Goal: Task Accomplishment & Management: Use online tool/utility

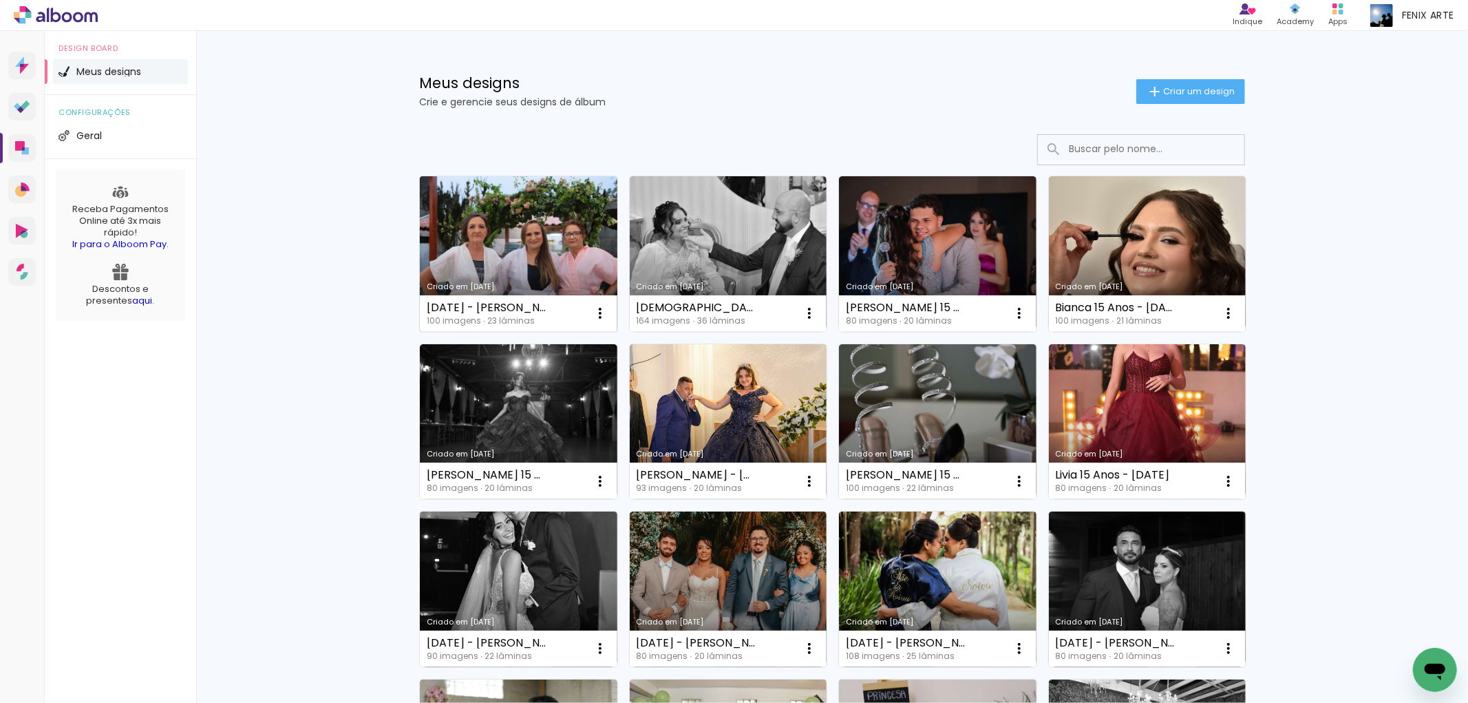
click at [523, 248] on link "Criado em [DATE]" at bounding box center [519, 254] width 198 height 156
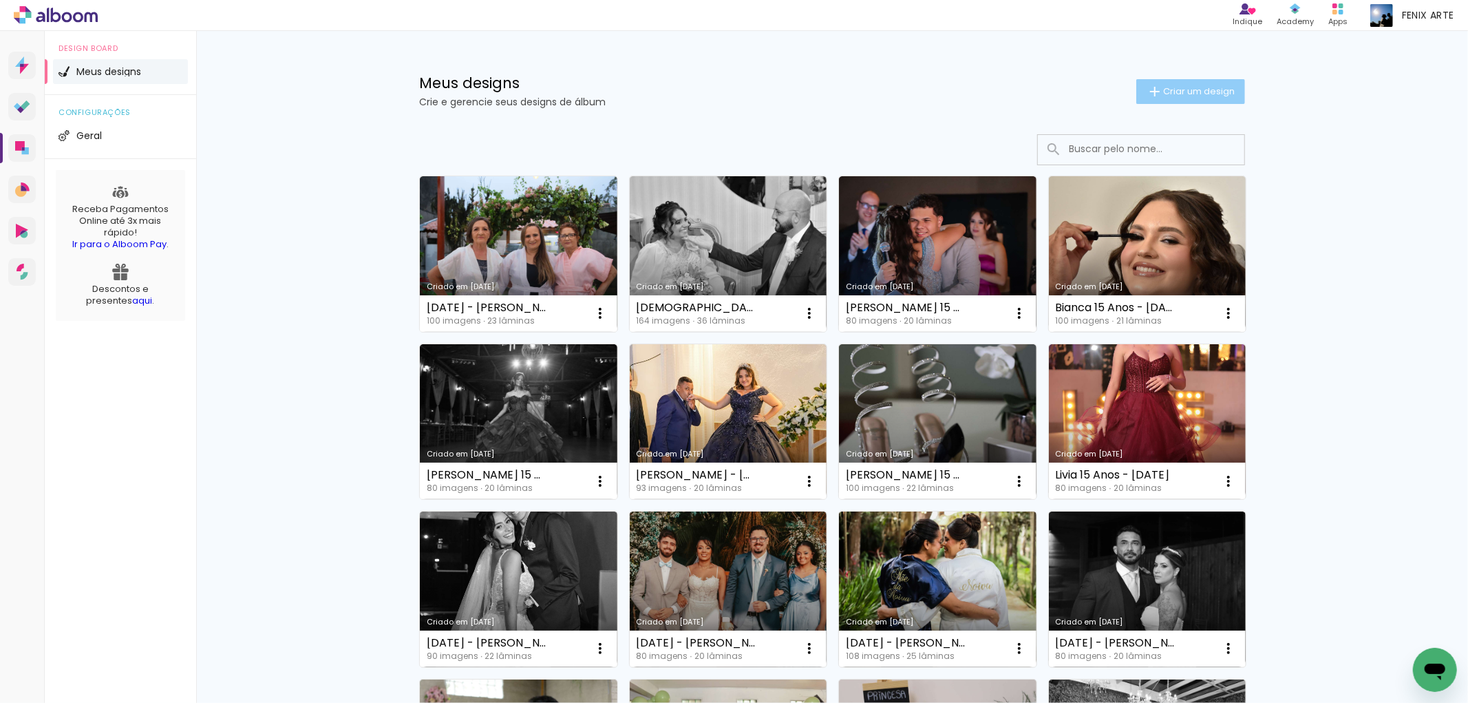
click at [1181, 87] on span "Criar um design" at bounding box center [1199, 91] width 72 height 9
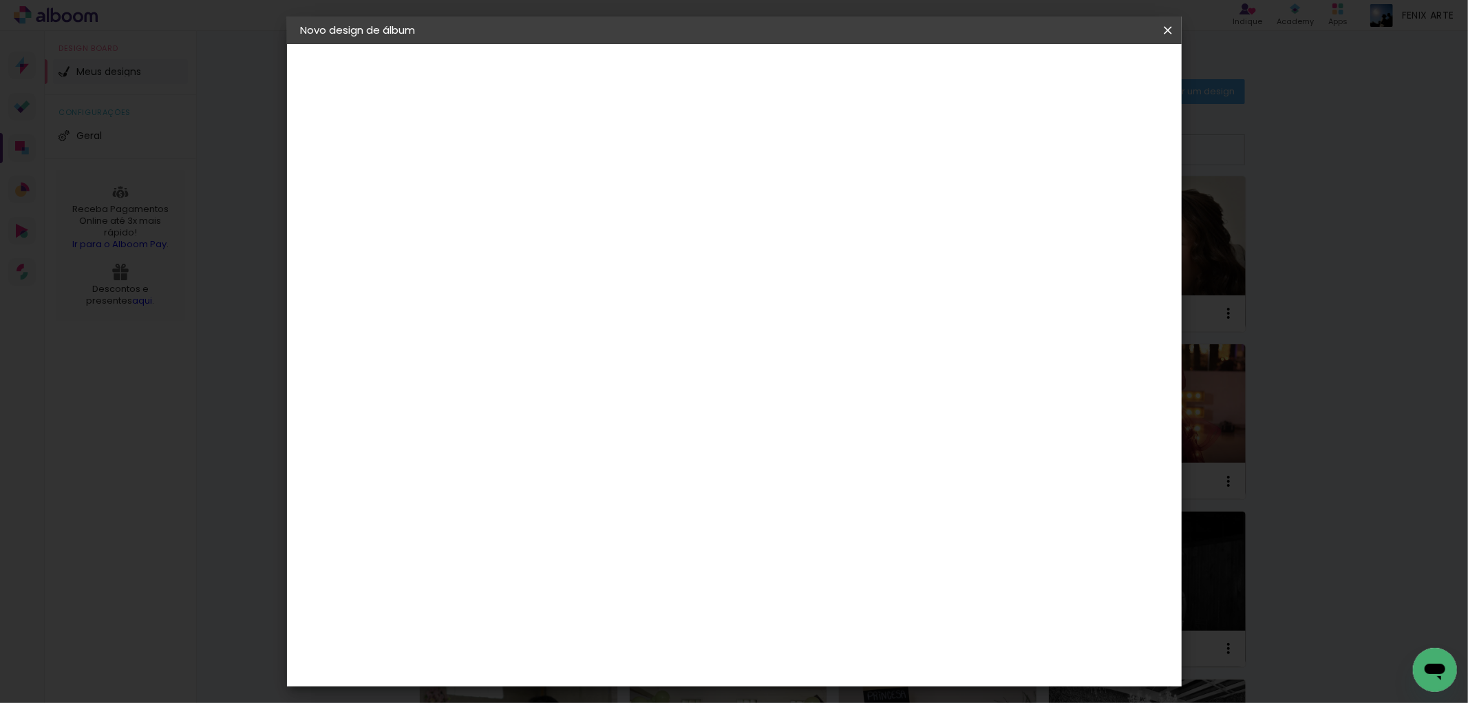
click at [526, 177] on input at bounding box center [526, 184] width 0 height 21
type input "[PERSON_NAME] e [PERSON_NAME] - [DATE]"
type paper-input "[PERSON_NAME] e [PERSON_NAME] - [DATE]"
click at [0, 0] on slot "Avançar" at bounding box center [0, 0] width 0 height 0
click at [783, 207] on paper-item "Tamanho Livre" at bounding box center [717, 209] width 132 height 30
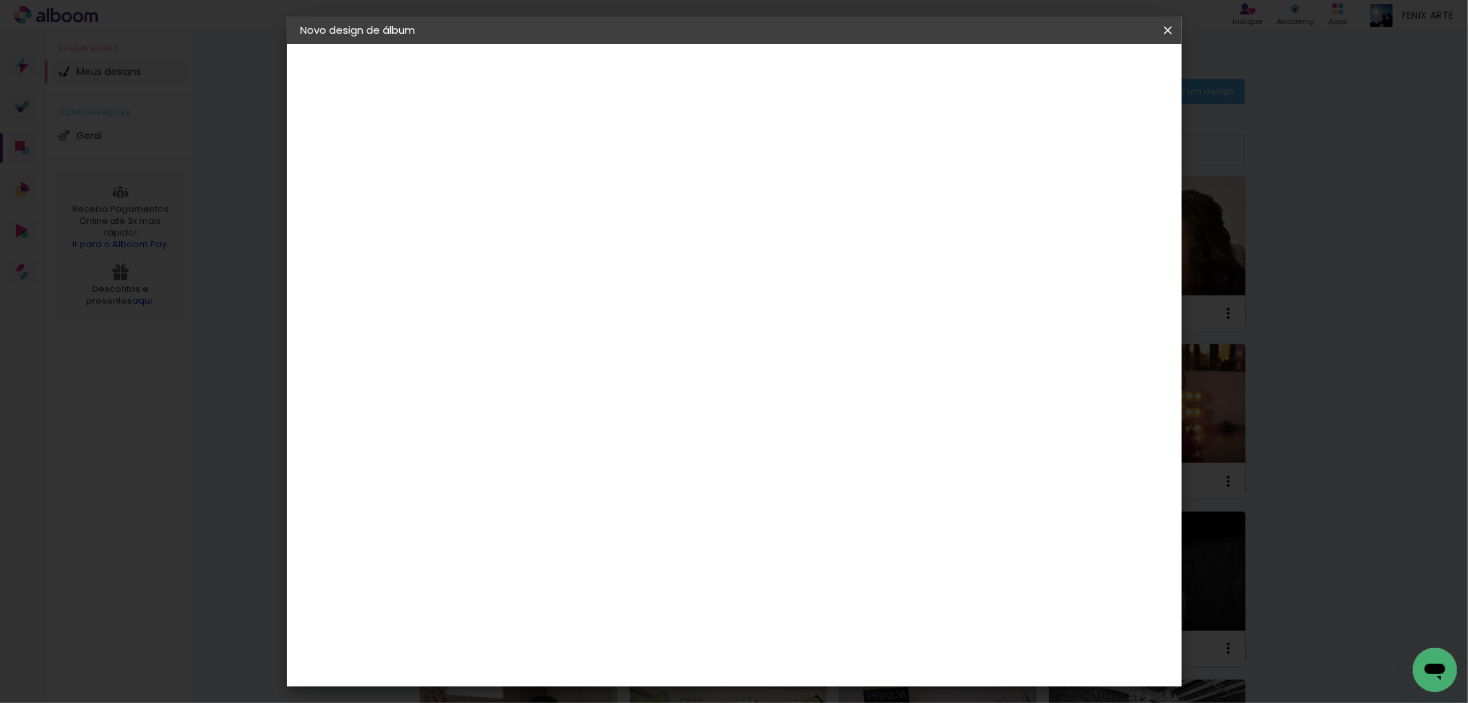
click at [0, 0] on slot "Avançar" at bounding box center [0, 0] width 0 height 0
click at [498, 388] on input "30" at bounding box center [482, 391] width 36 height 21
type input "3"
type input "25,5"
type paper-input "25,5"
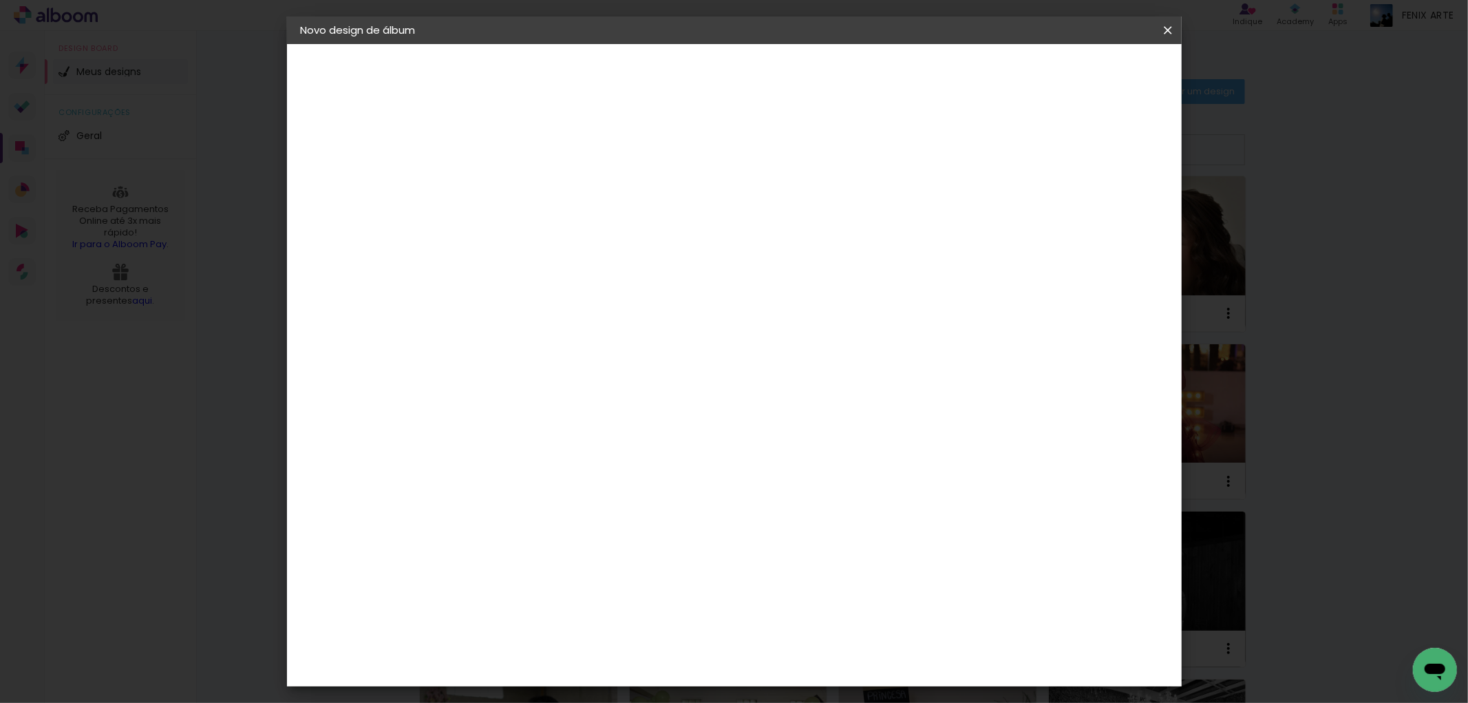
click at [826, 526] on input "60" at bounding box center [810, 533] width 36 height 21
type input "60,5"
type paper-input "60,5"
type input "4"
type paper-input "4"
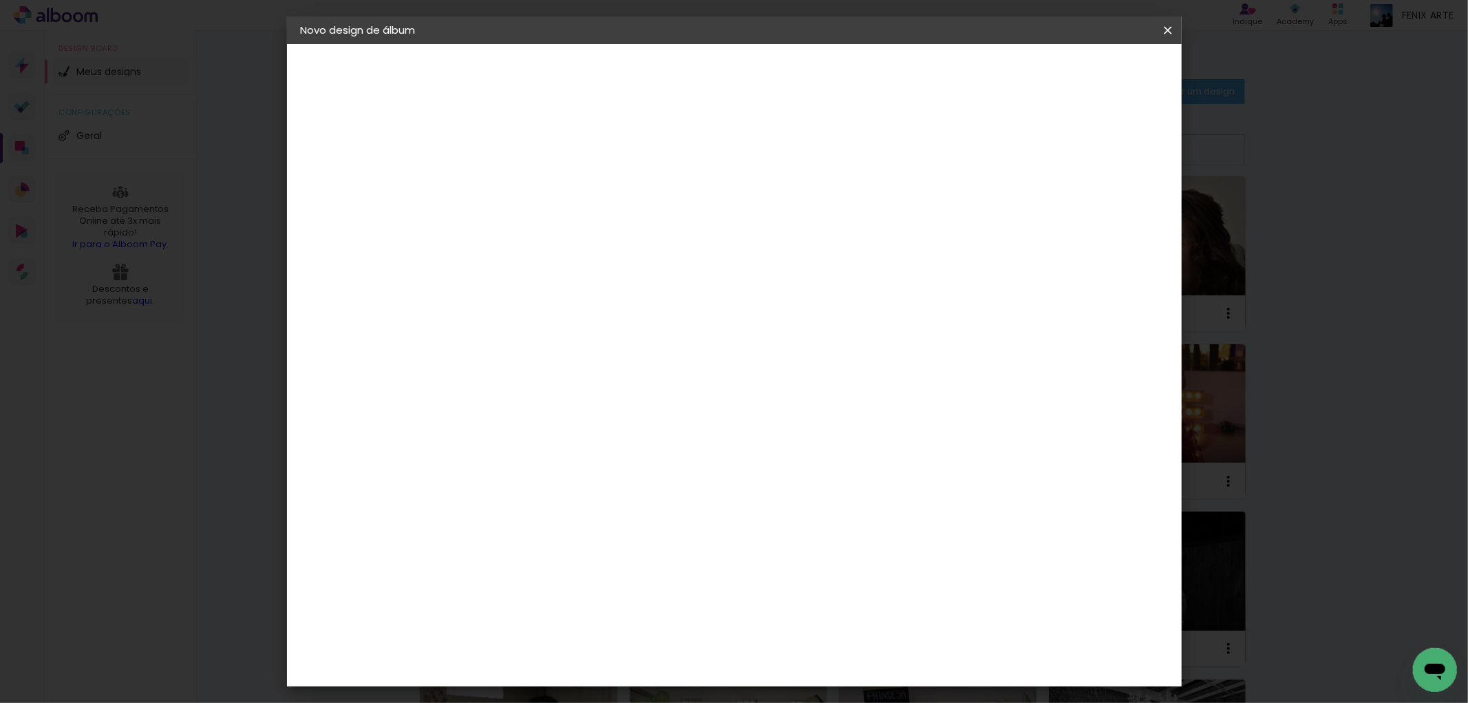
click at [1102, 210] on input "4" at bounding box center [1095, 208] width 25 height 21
type input "3"
type paper-input "3"
click at [1102, 210] on input "3" at bounding box center [1097, 208] width 25 height 21
type input "2"
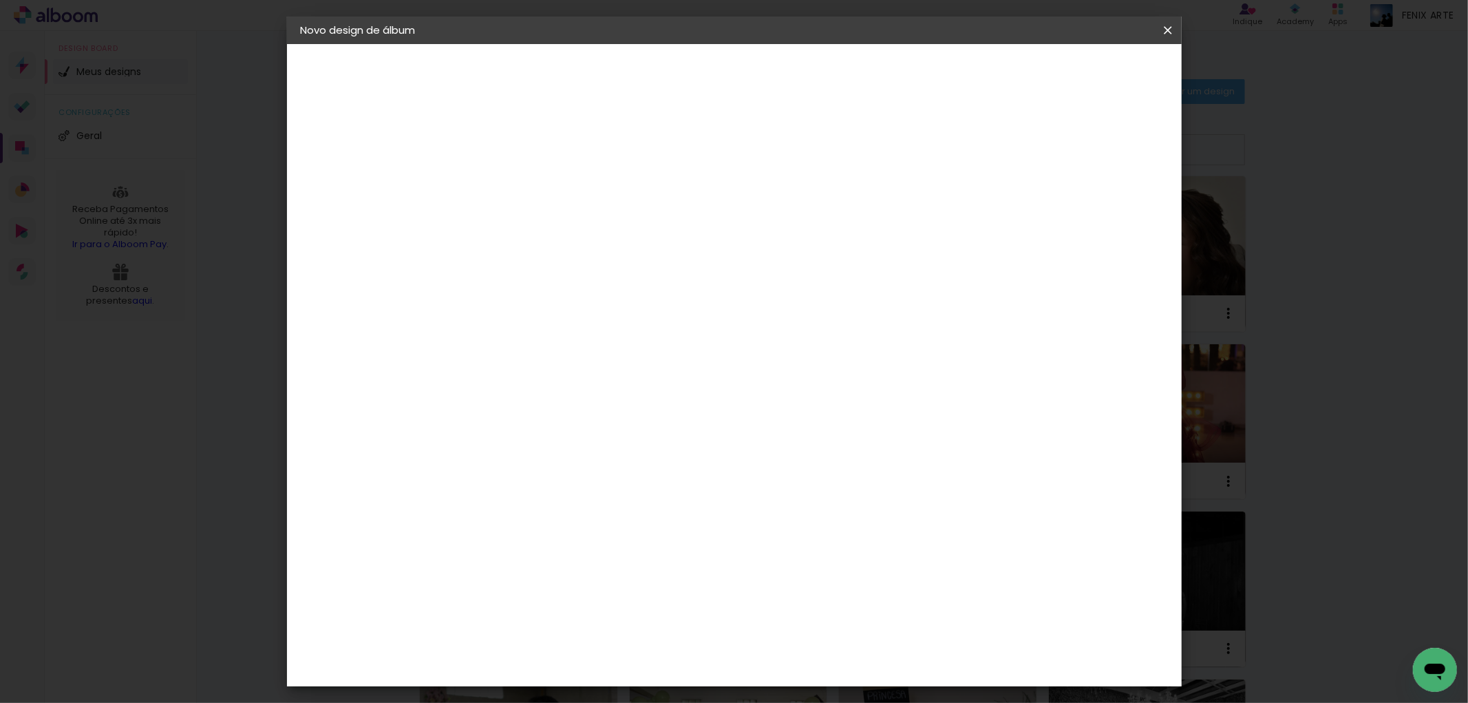
type paper-input "2"
click at [1102, 210] on input "2" at bounding box center [1098, 208] width 25 height 21
type input "1"
type paper-input "1"
click at [1104, 210] on input "1" at bounding box center [1100, 208] width 25 height 21
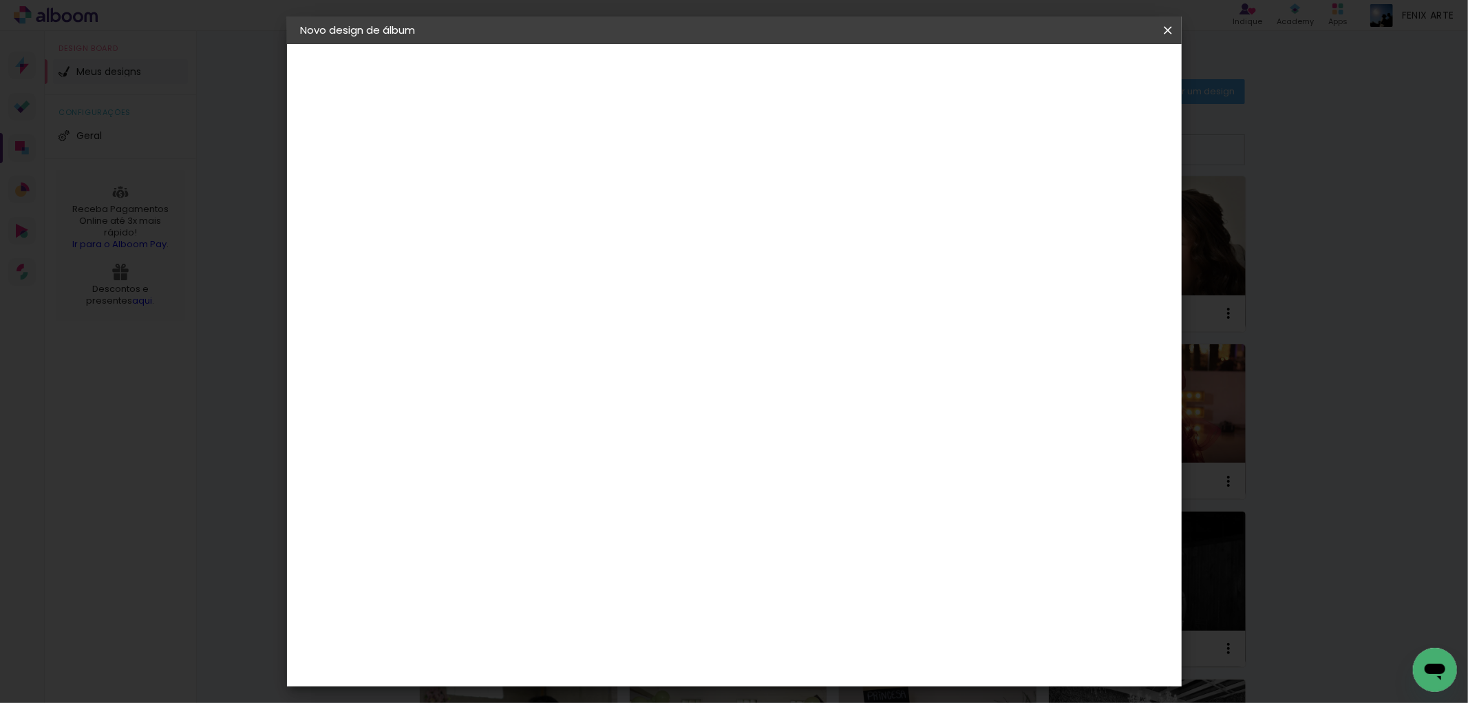
type input "0"
click at [1104, 210] on input "0" at bounding box center [1102, 208] width 25 height 21
type input "1"
type paper-input "1"
click at [1112, 201] on input "1" at bounding box center [1104, 208] width 25 height 21
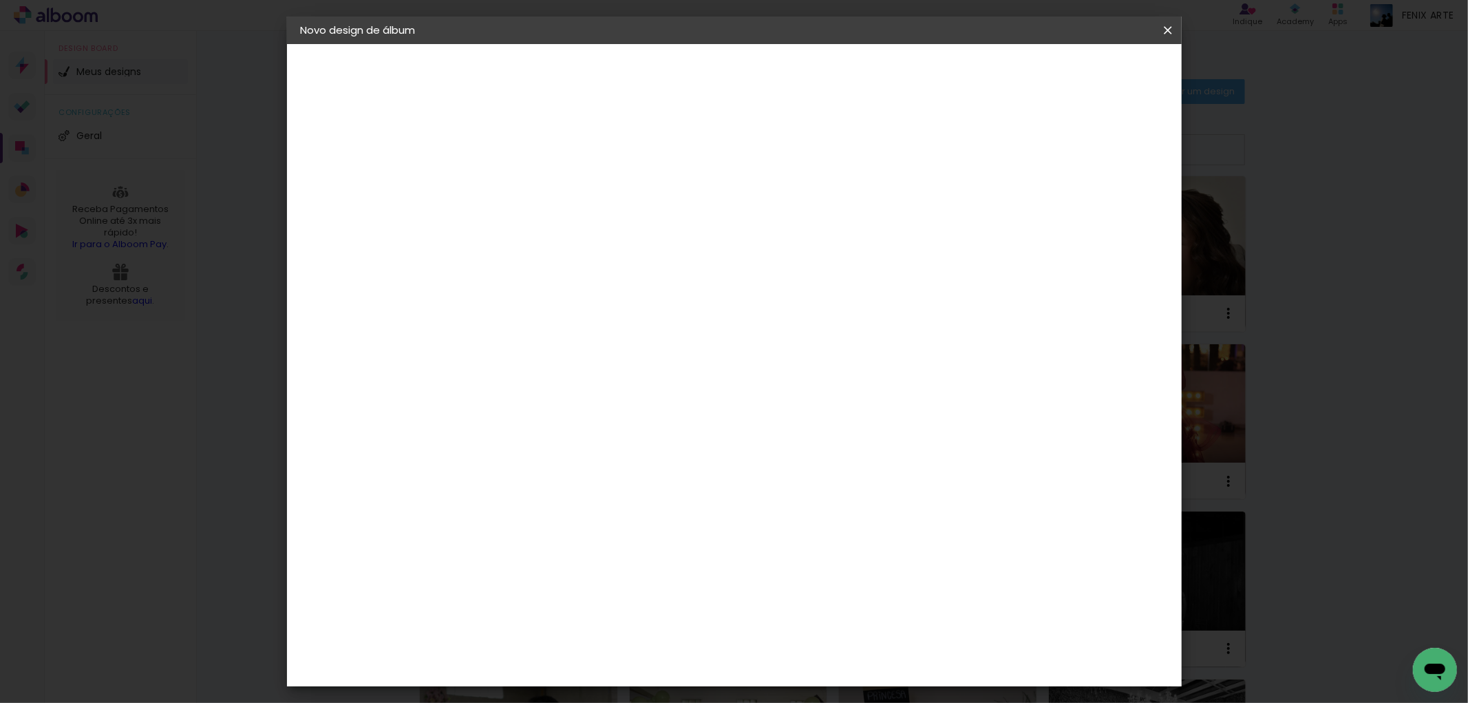
type input "2"
type paper-input "2"
click at [1112, 201] on input "2" at bounding box center [1102, 208] width 25 height 21
type input "3"
type paper-input "3"
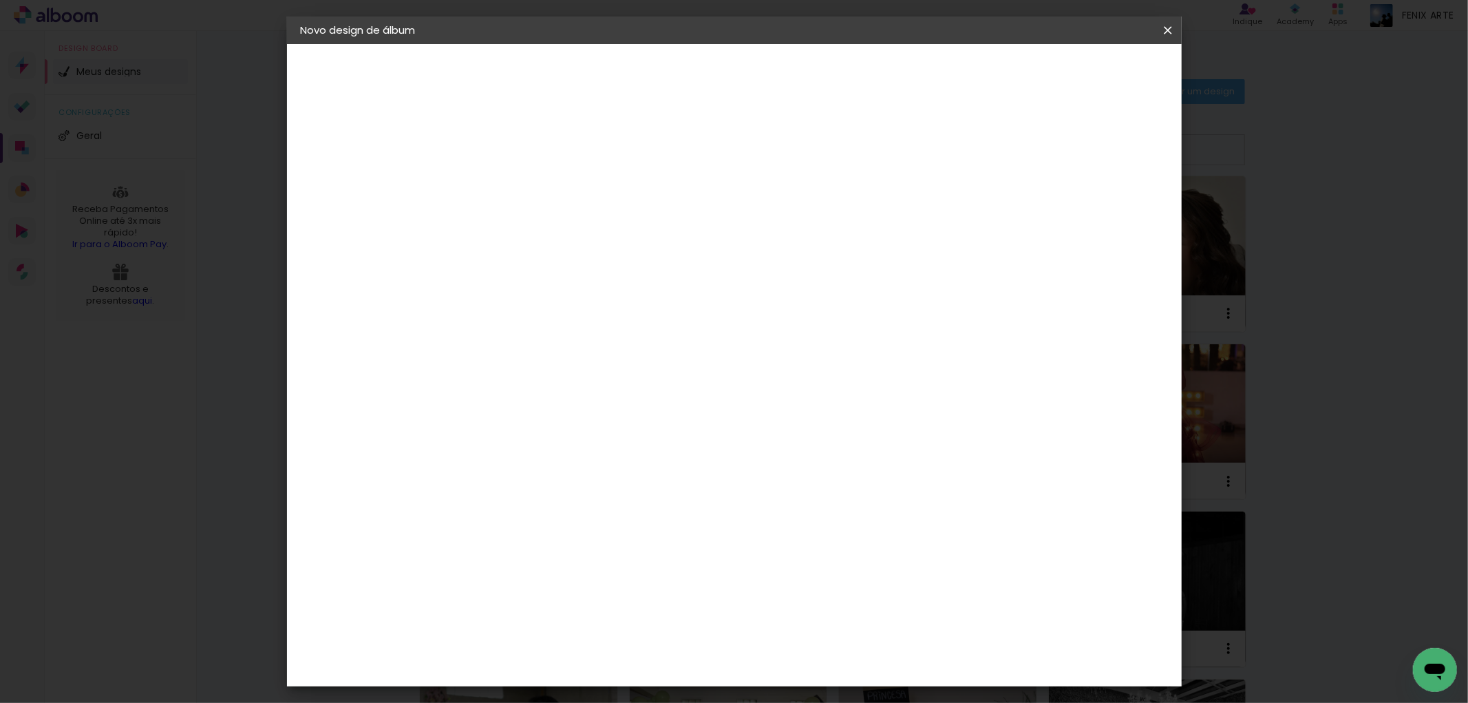
click at [1104, 200] on input "3" at bounding box center [1100, 208] width 25 height 21
type input "4"
type paper-input "4"
click at [1104, 200] on input "4" at bounding box center [1097, 208] width 25 height 21
type input "5"
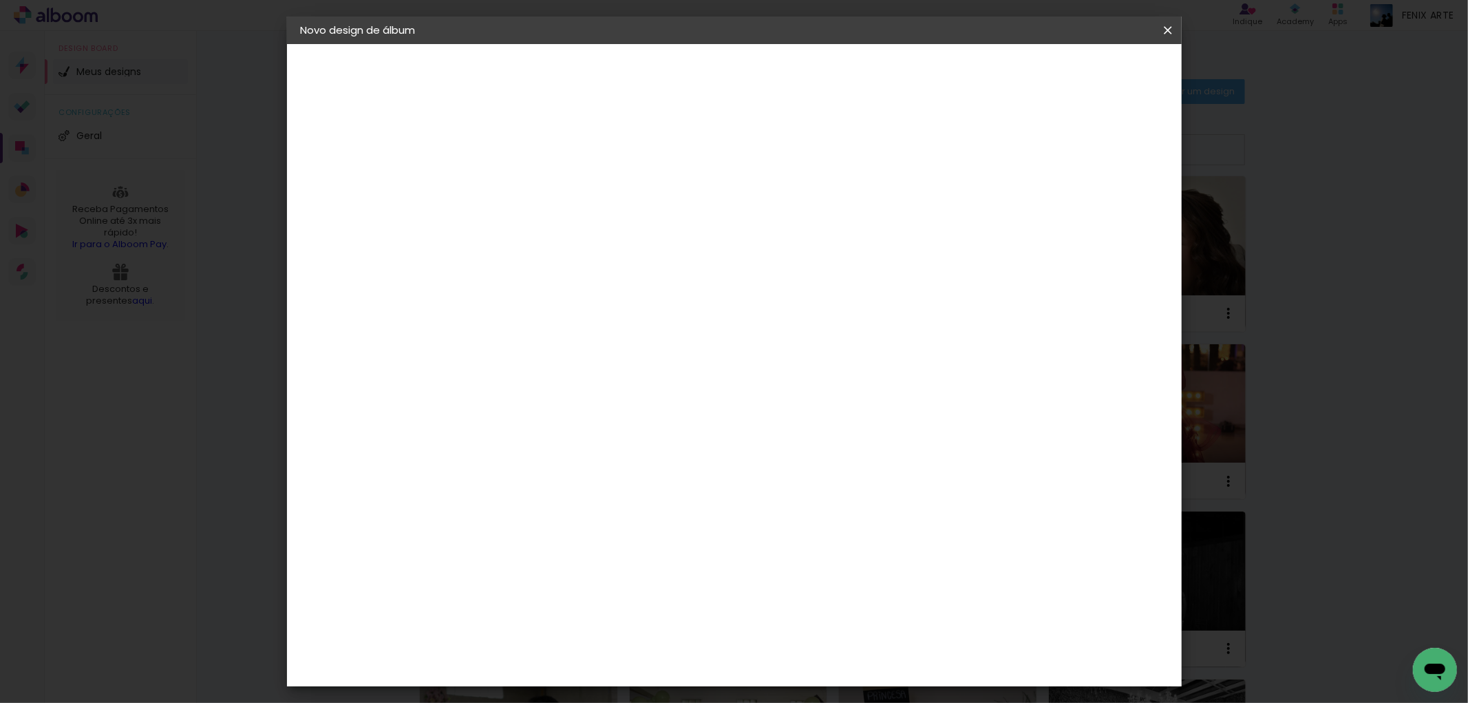
type paper-input "5"
click at [1105, 200] on input "5" at bounding box center [1095, 208] width 25 height 21
type input "4"
type paper-input "4"
click at [1099, 210] on input "4" at bounding box center [1095, 208] width 25 height 21
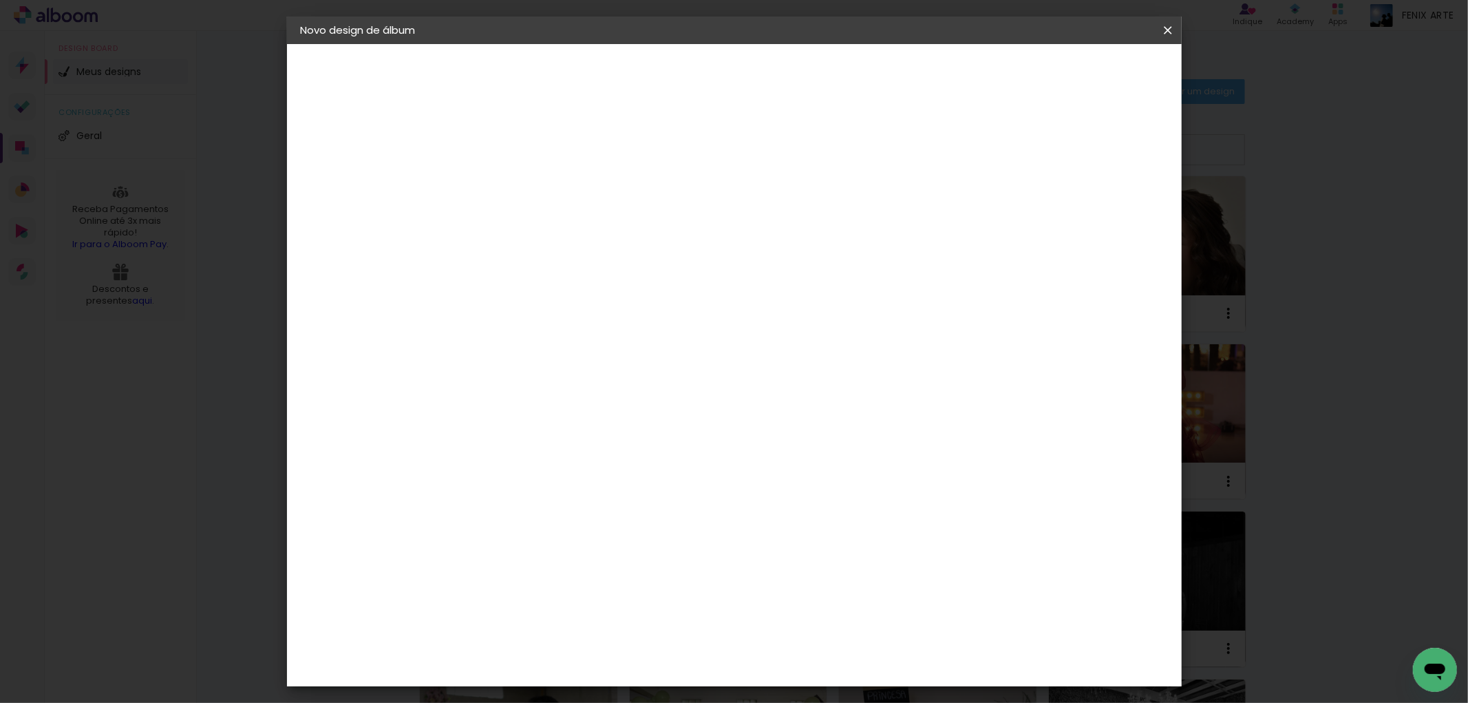
type input "3"
type paper-input "3"
click at [1099, 210] on input "3" at bounding box center [1097, 208] width 25 height 21
click at [1099, 211] on input "3" at bounding box center [1098, 208] width 25 height 21
type input "2"
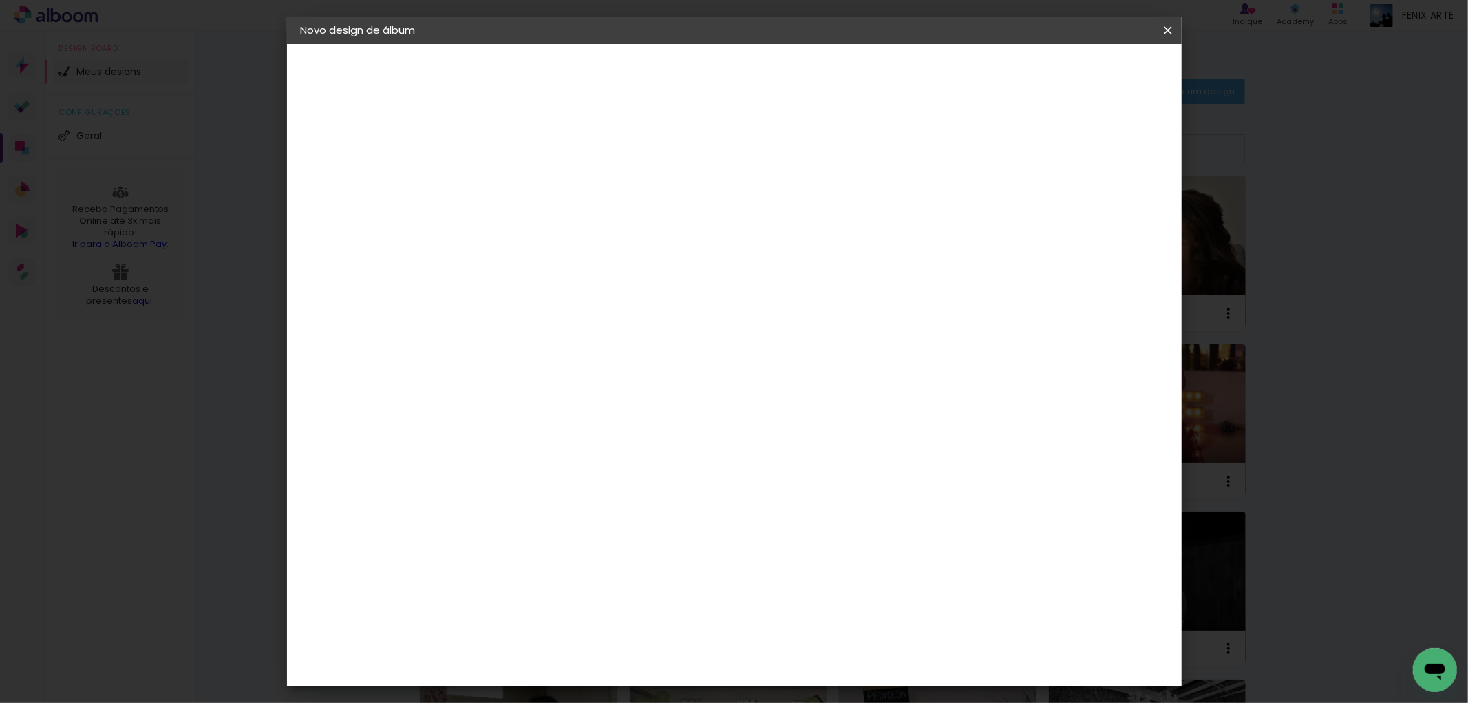
type paper-input "2"
click at [1103, 207] on input "2" at bounding box center [1100, 208] width 25 height 21
type input "1"
type paper-input "1"
click at [1104, 210] on input "1" at bounding box center [1100, 208] width 25 height 21
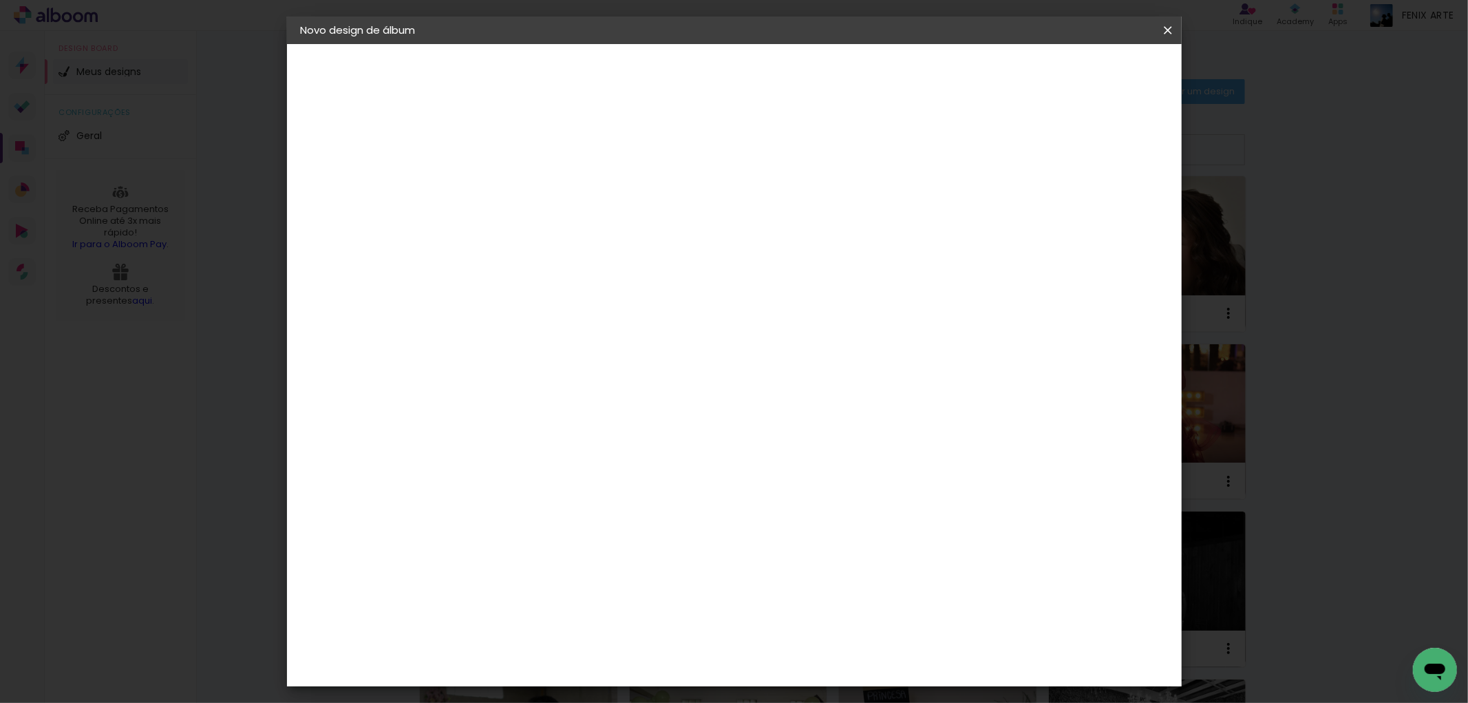
type input "0"
click at [1106, 211] on input "0" at bounding box center [1102, 208] width 25 height 21
click at [1081, 74] on span "Iniciar design" at bounding box center [1049, 73] width 63 height 10
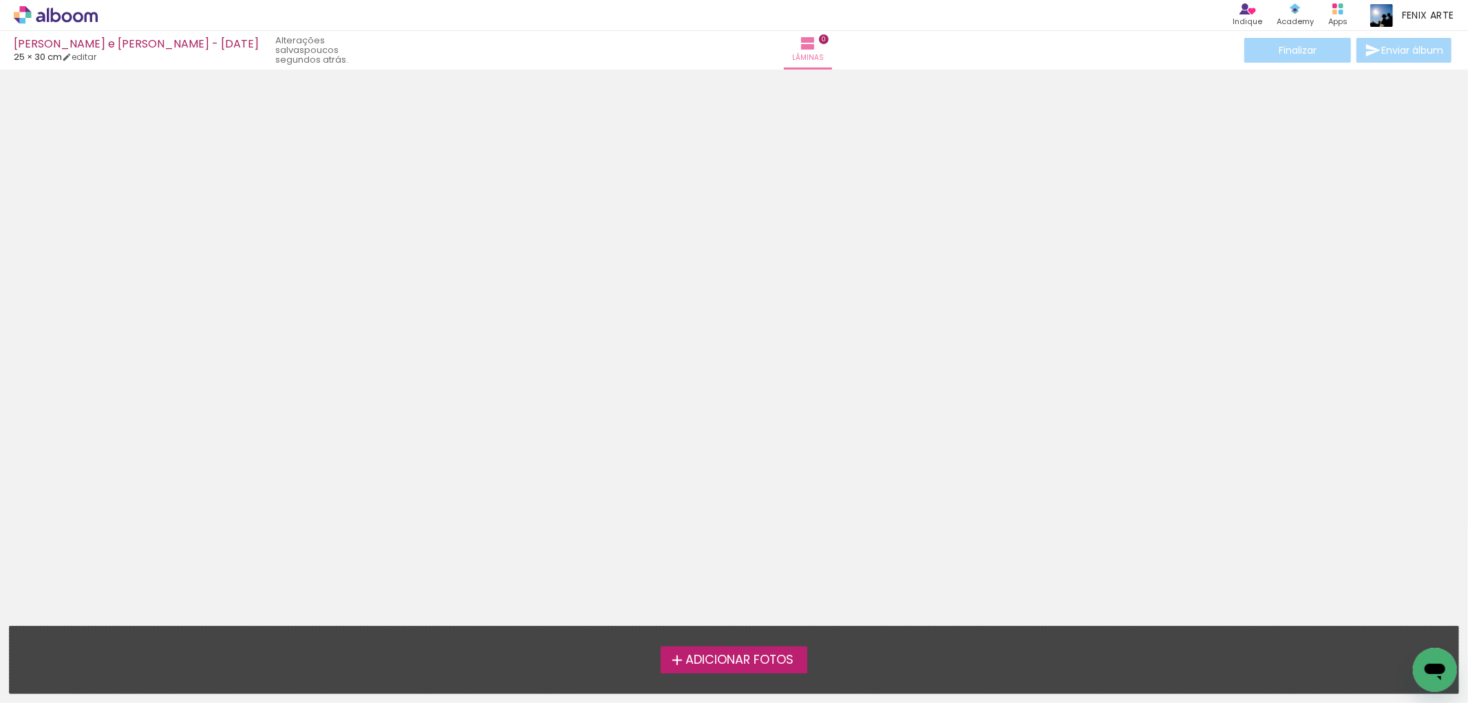
click at [717, 659] on span "Adicionar Fotos" at bounding box center [740, 660] width 108 height 12
click at [0, 0] on input "file" at bounding box center [0, 0] width 0 height 0
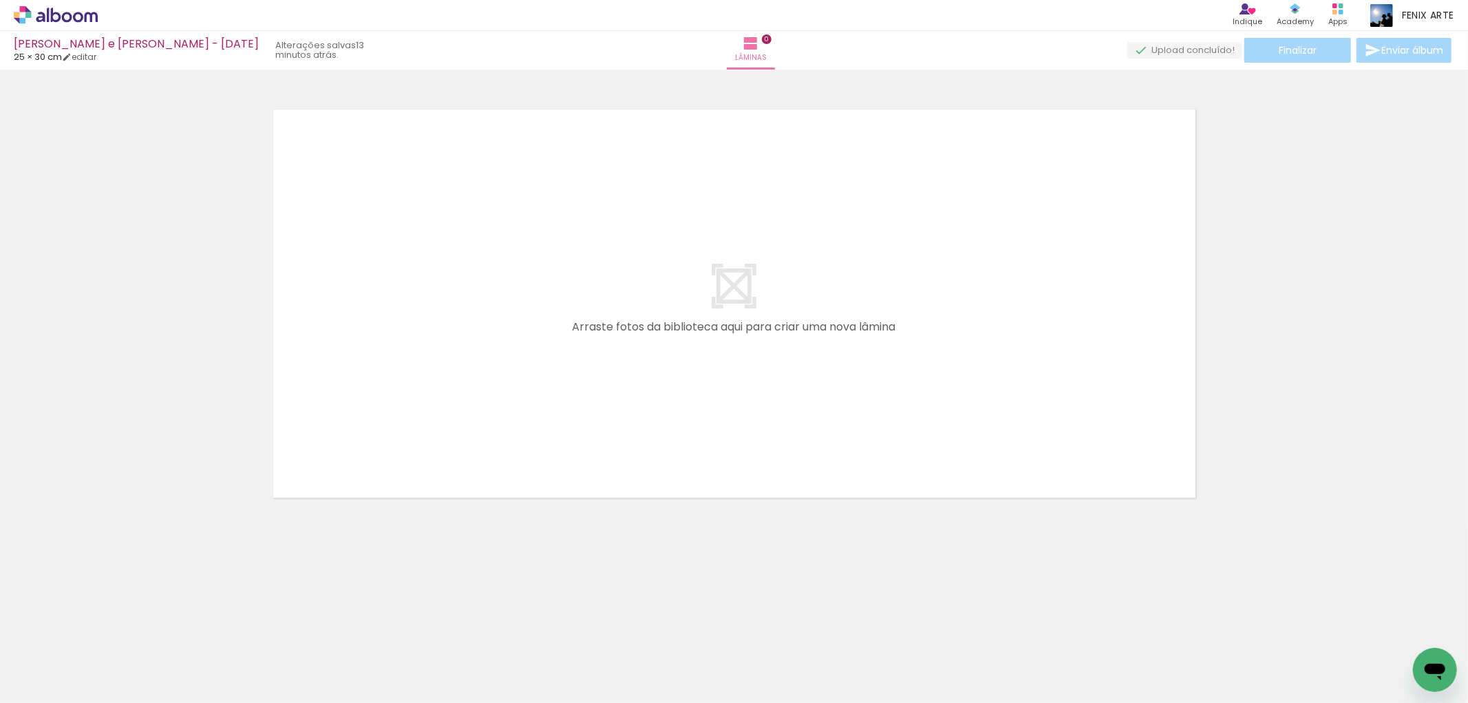
scroll to position [0, 4038]
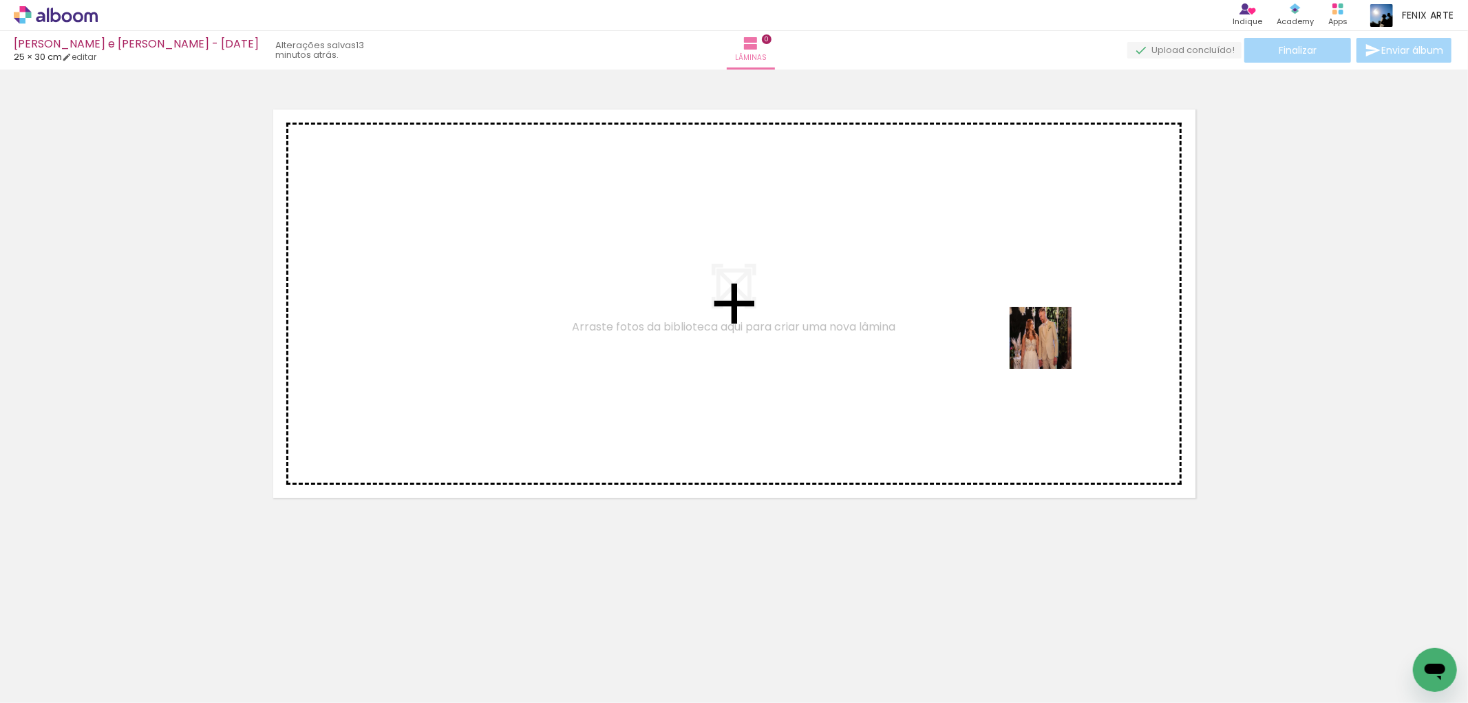
drag, startPoint x: 1125, startPoint y: 663, endPoint x: 1031, endPoint y: 318, distance: 357.6
click at [1037, 322] on quentale-workspace at bounding box center [734, 351] width 1468 height 703
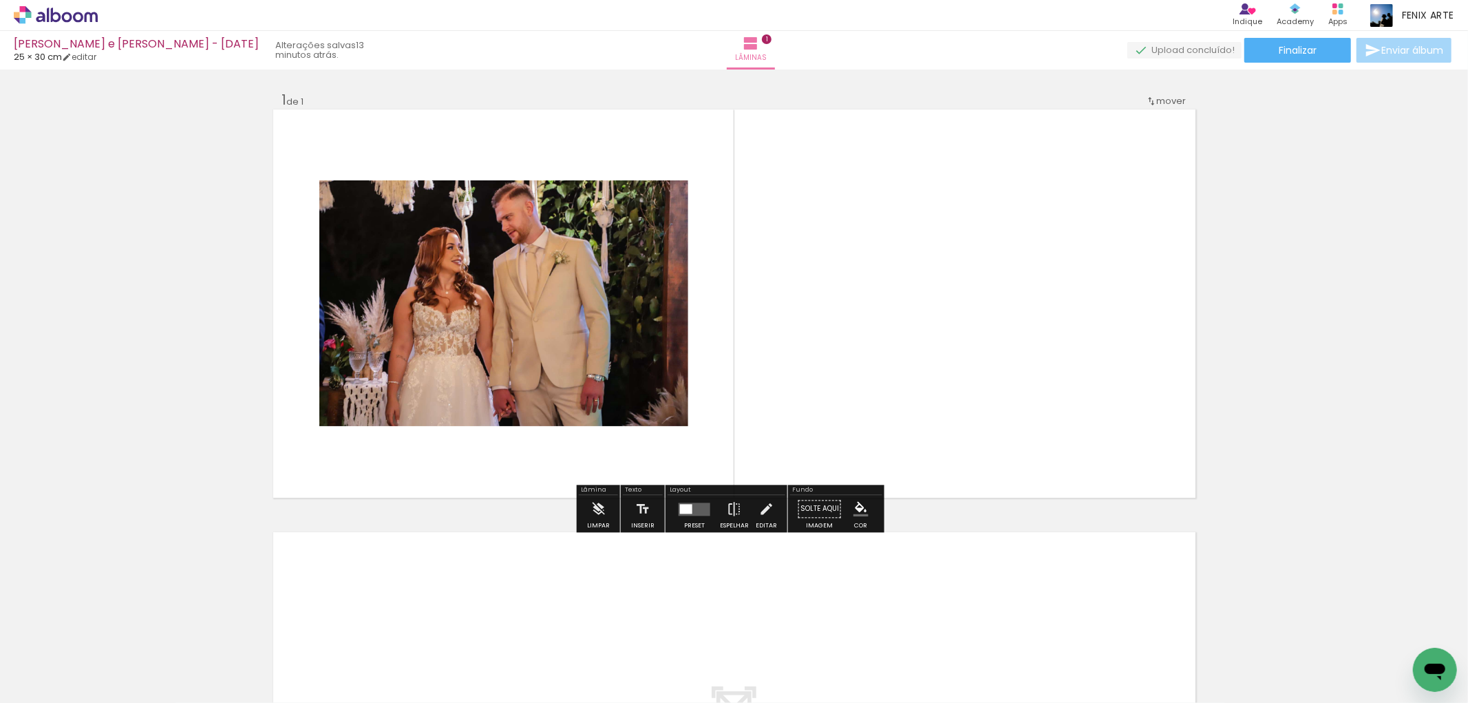
click at [687, 504] on div at bounding box center [686, 509] width 12 height 10
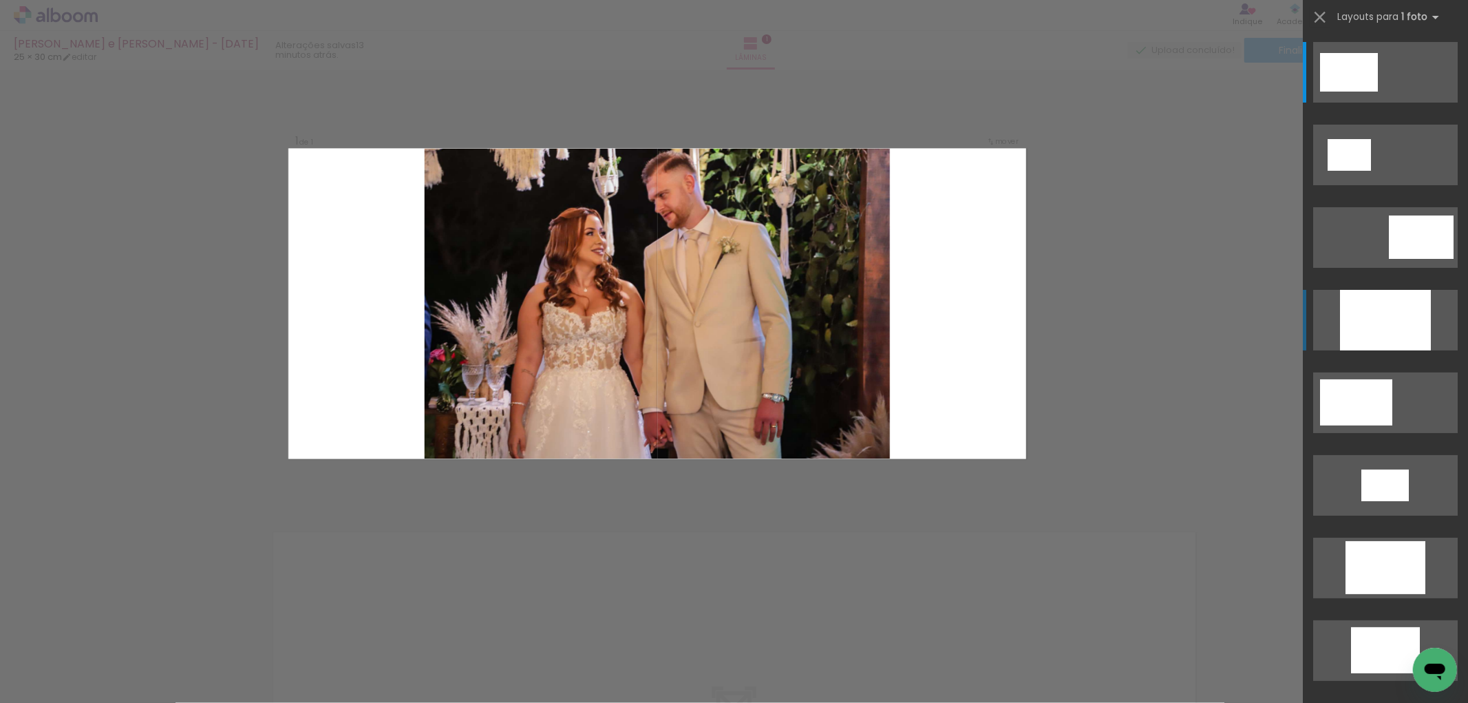
click at [1365, 324] on div at bounding box center [1385, 320] width 91 height 61
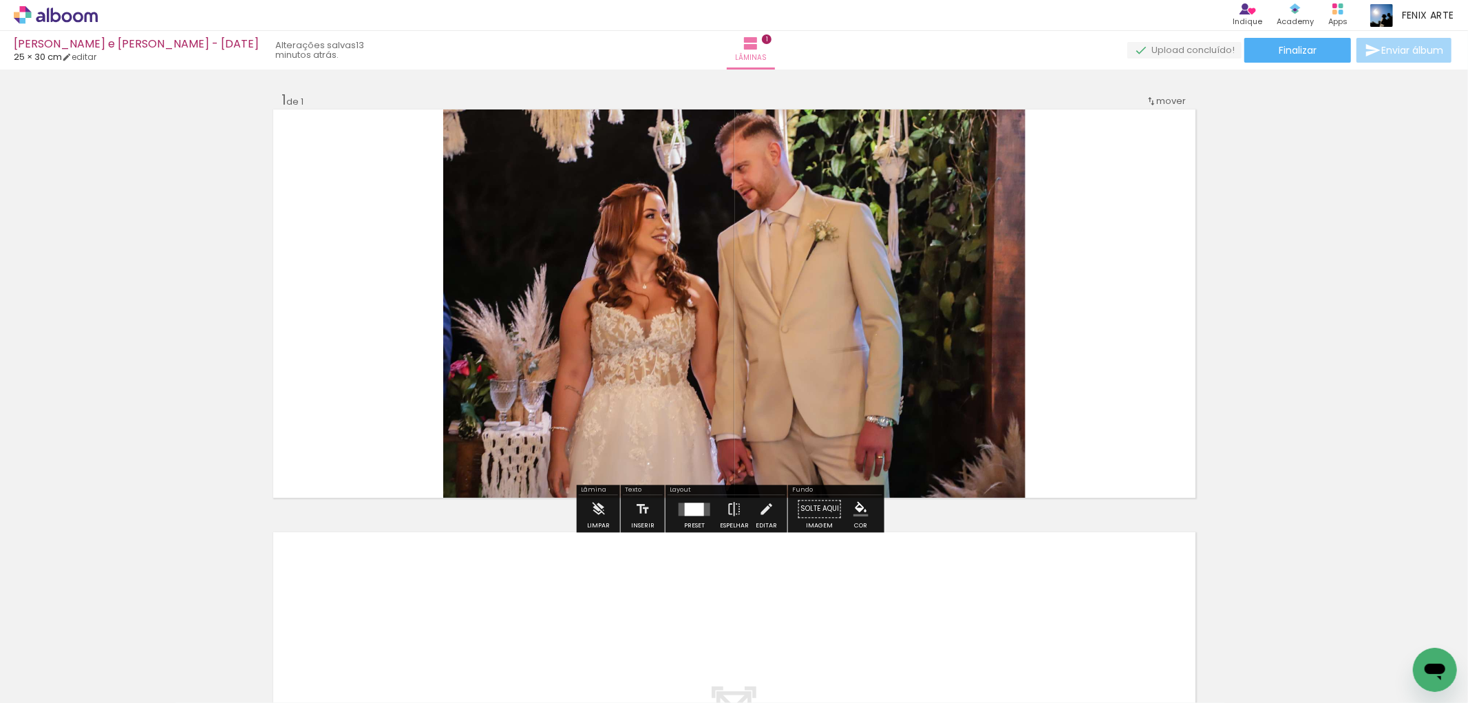
click at [759, 326] on quentale-photo at bounding box center [734, 303] width 582 height 388
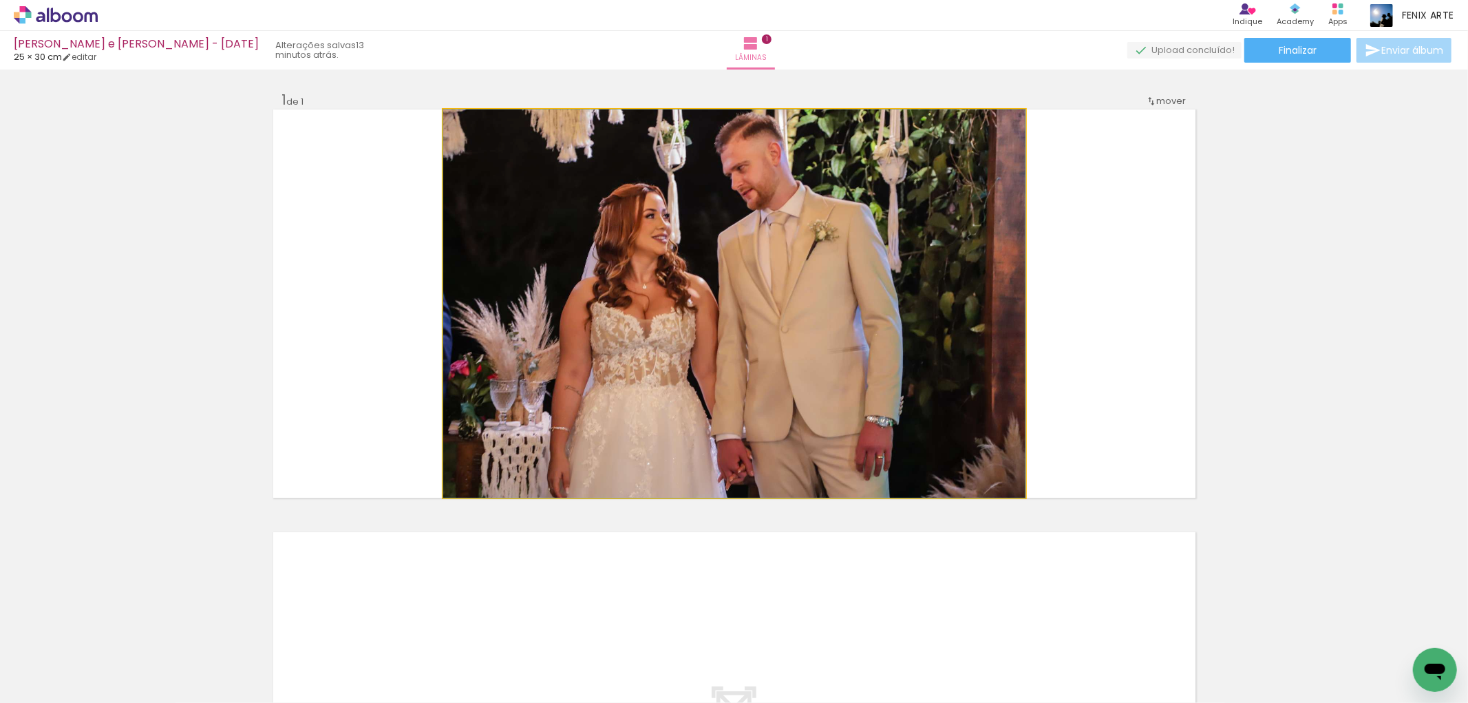
click at [759, 326] on quentale-photo at bounding box center [734, 303] width 582 height 388
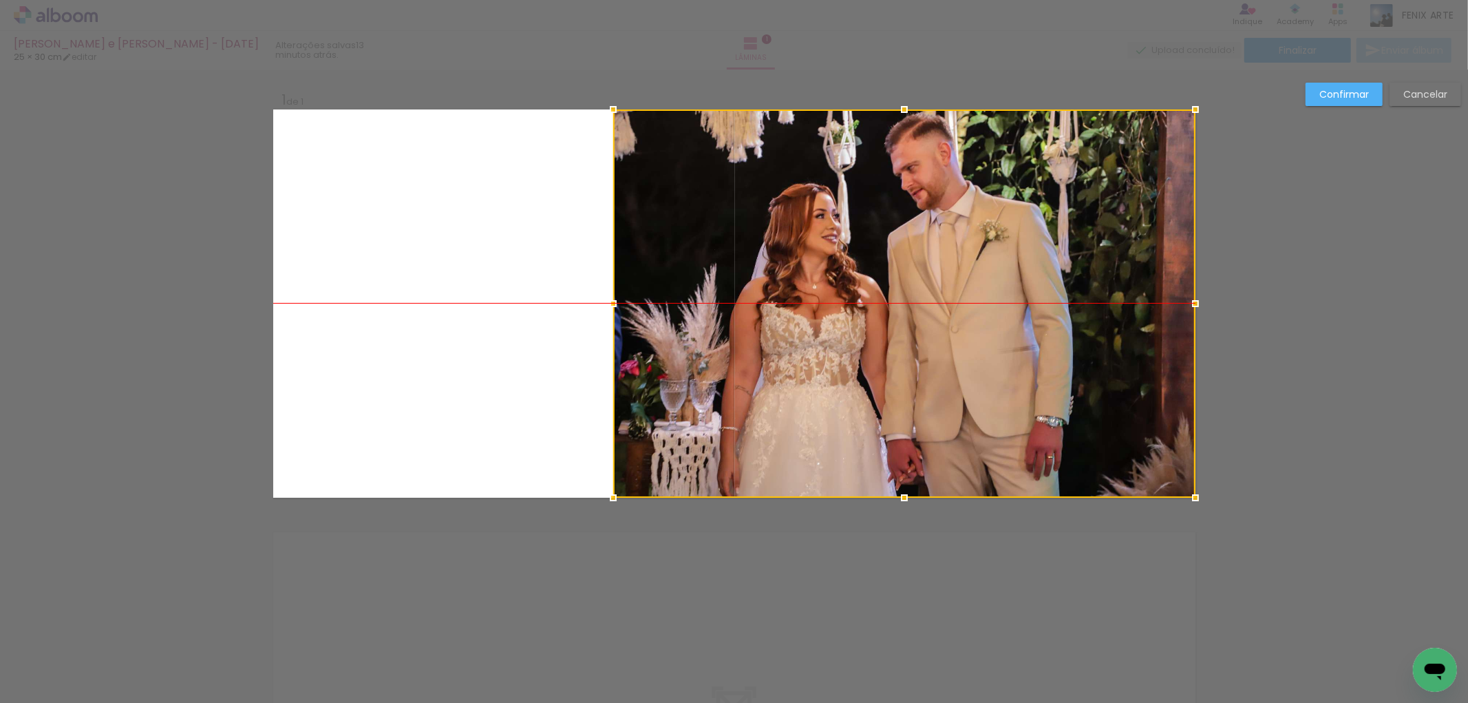
drag, startPoint x: 657, startPoint y: 325, endPoint x: 1112, endPoint y: 319, distance: 454.4
click at [1110, 320] on div at bounding box center [904, 303] width 582 height 388
click at [1333, 101] on paper-button "Confirmar" at bounding box center [1344, 94] width 77 height 23
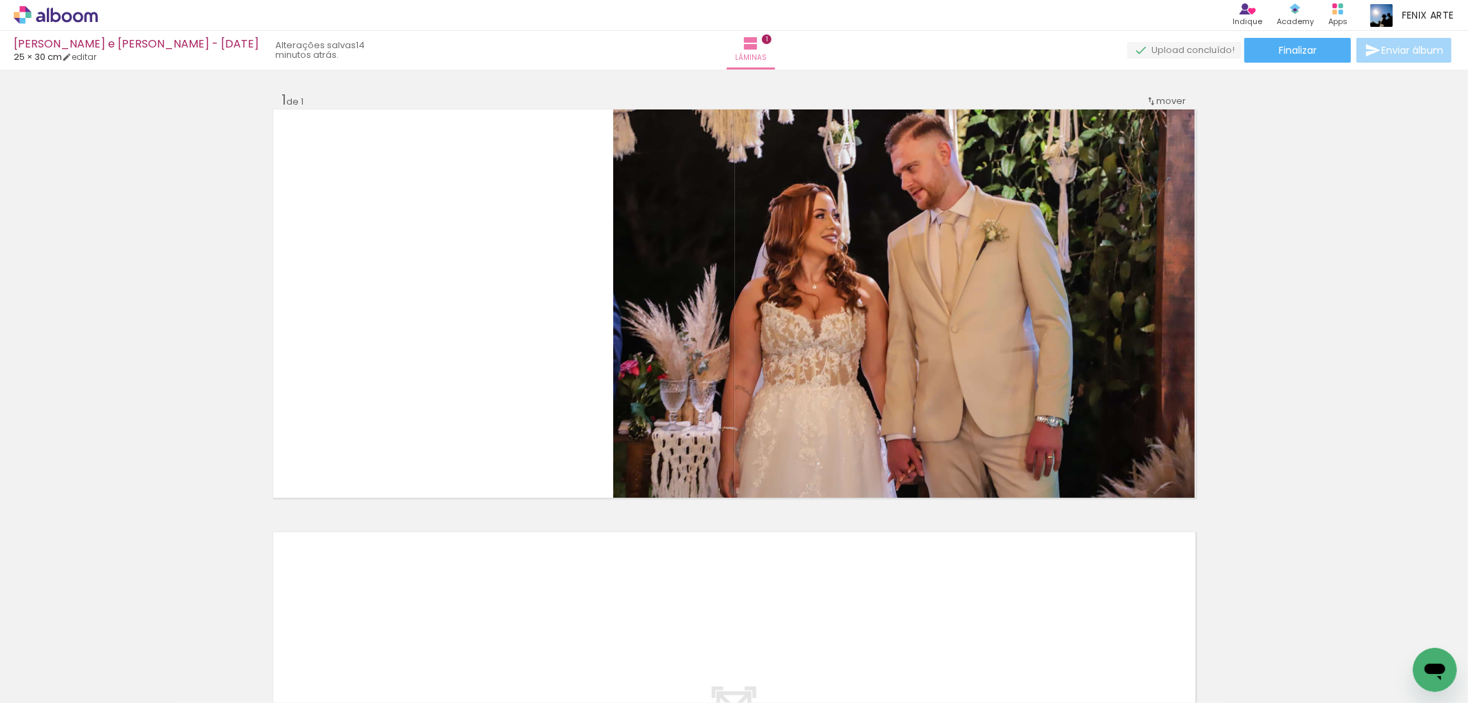
scroll to position [0, 4011]
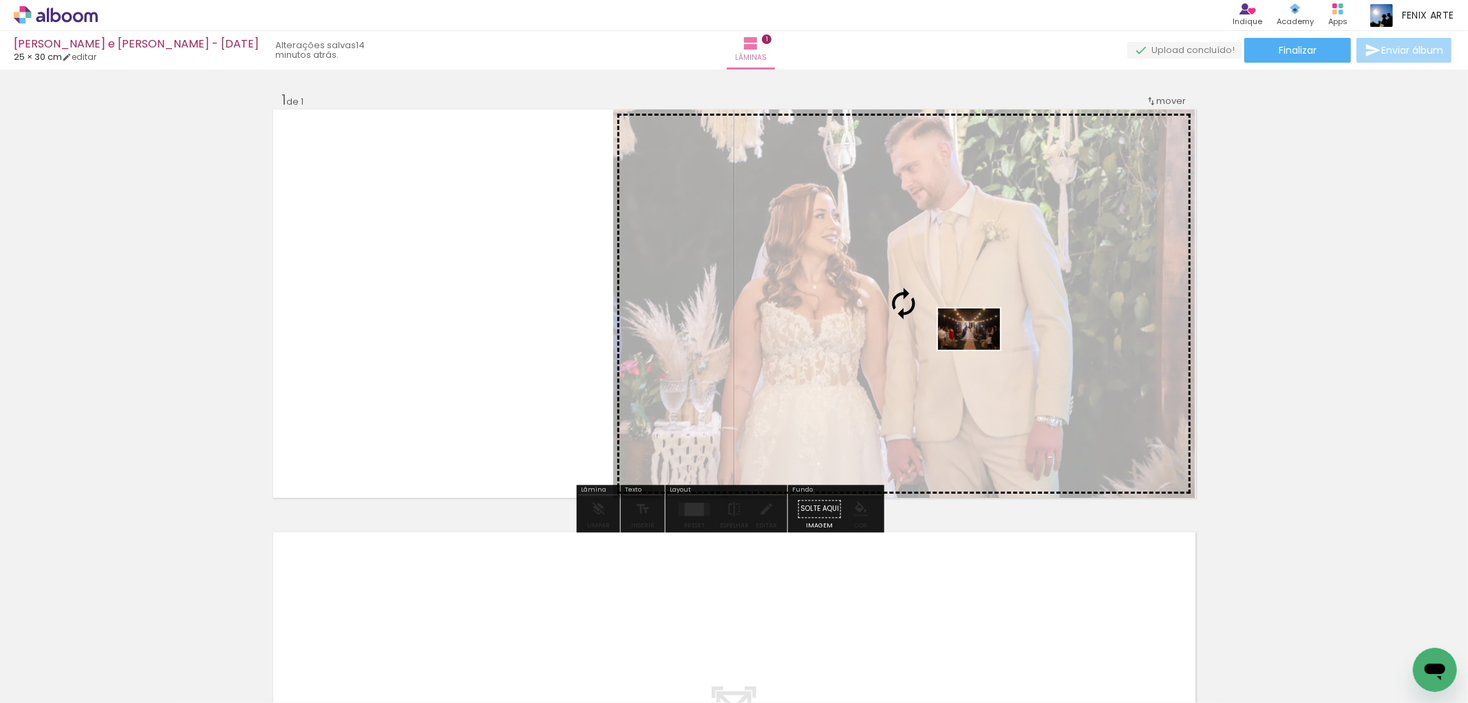
drag, startPoint x: 995, startPoint y: 655, endPoint x: 980, endPoint y: 350, distance: 306.1
click at [980, 350] on quentale-workspace at bounding box center [734, 351] width 1468 height 703
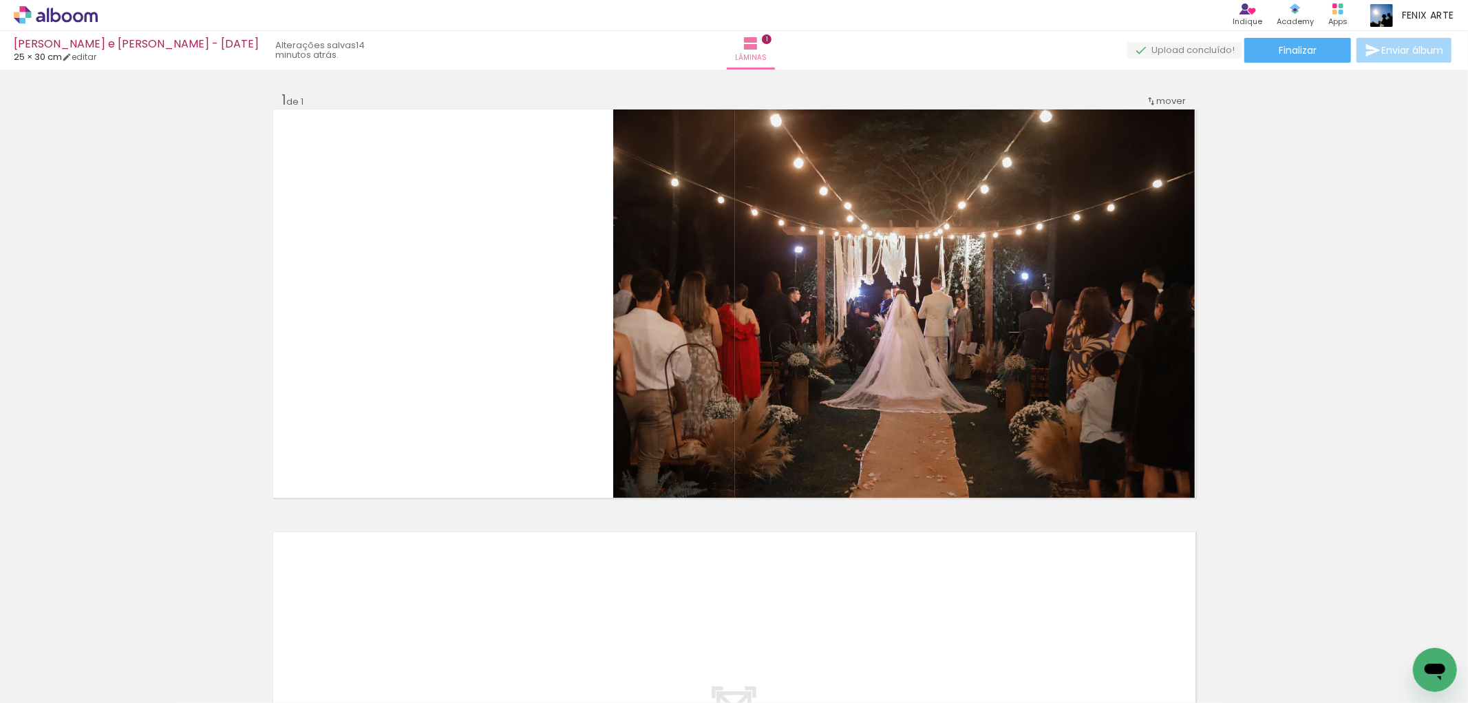
scroll to position [0, 6034]
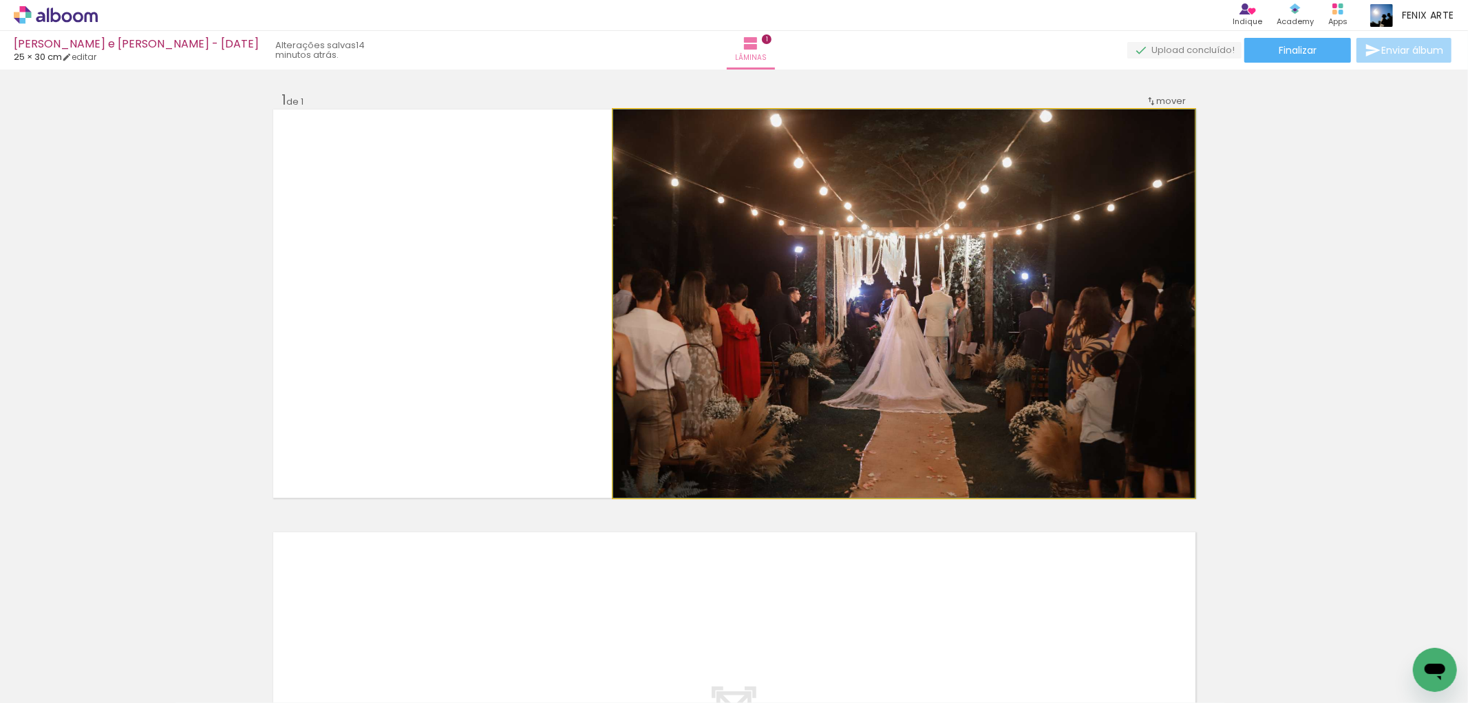
drag, startPoint x: 1042, startPoint y: 409, endPoint x: 1287, endPoint y: 414, distance: 245.1
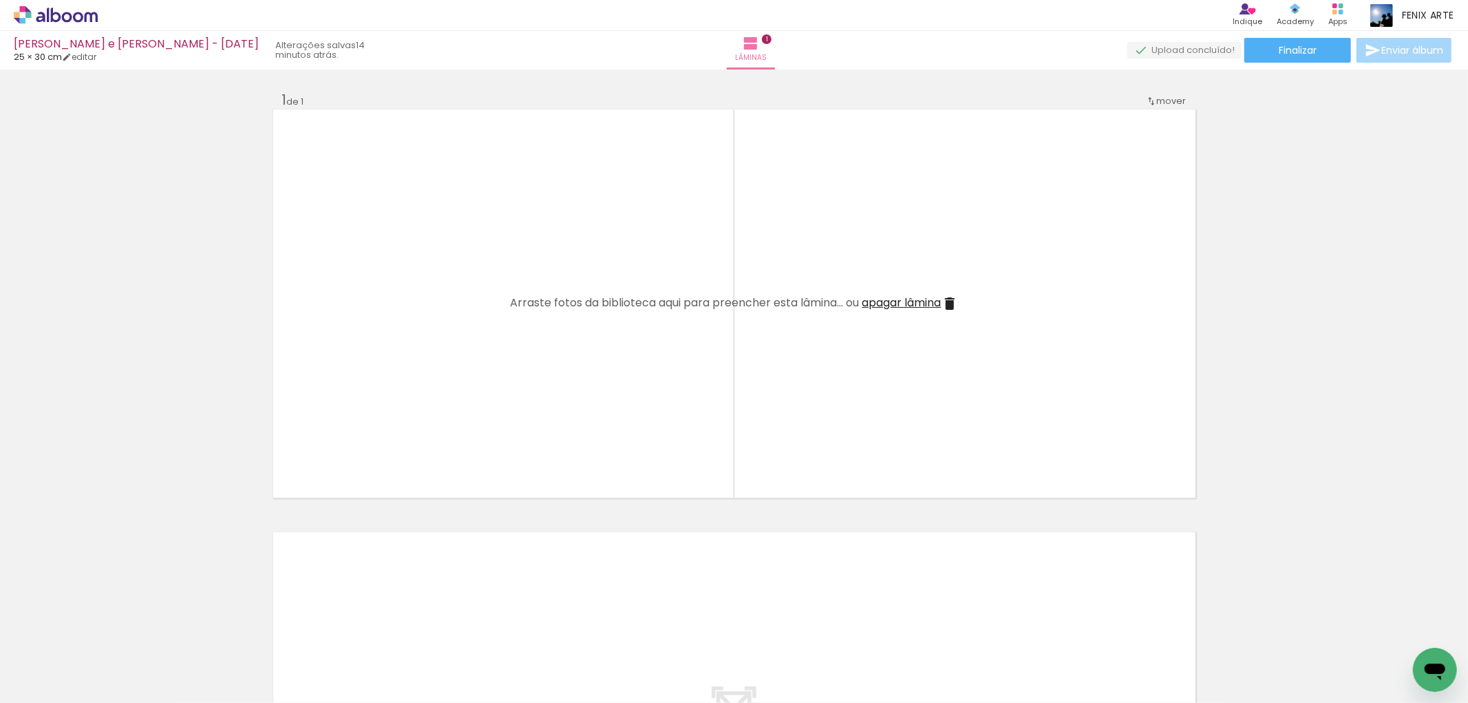
drag, startPoint x: 971, startPoint y: 657, endPoint x: 960, endPoint y: 321, distance: 336.1
click at [962, 306] on quentale-workspace at bounding box center [734, 351] width 1468 height 703
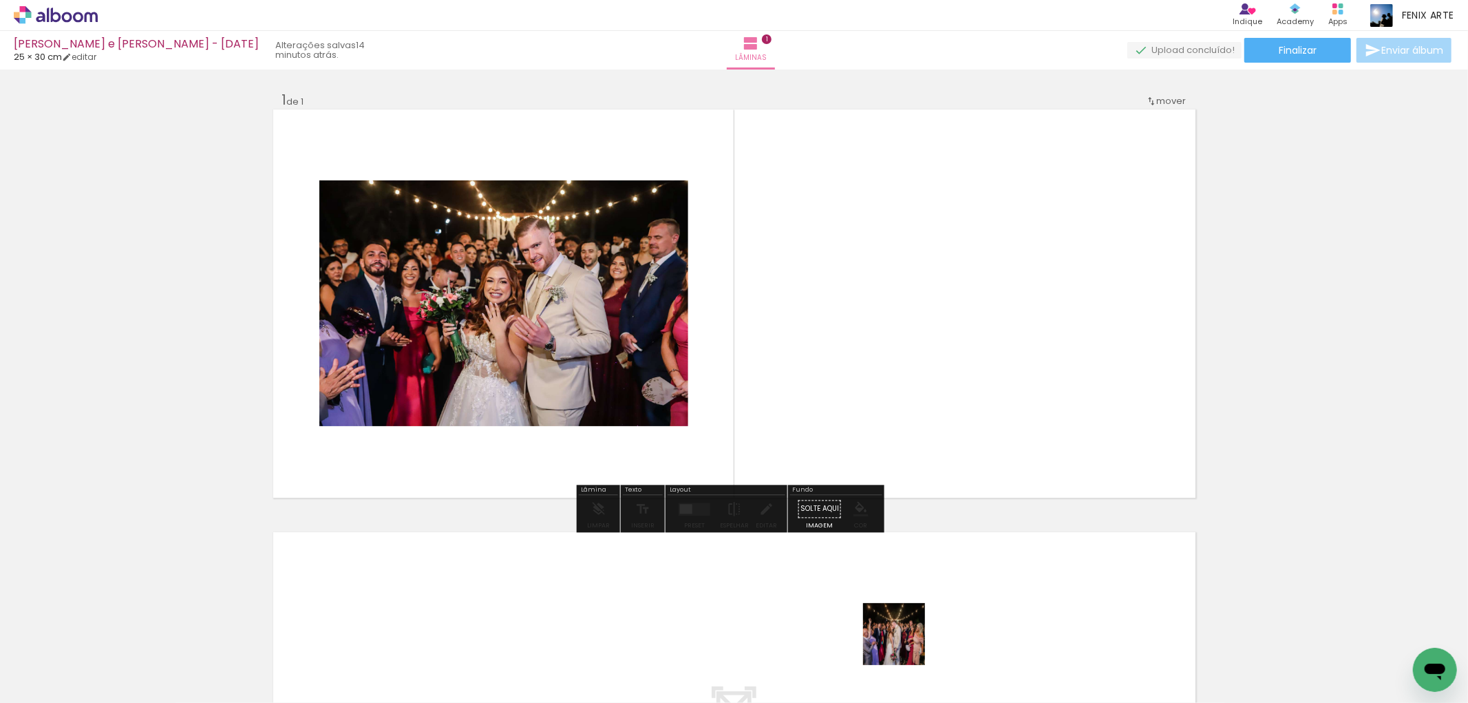
drag, startPoint x: 889, startPoint y: 671, endPoint x: 937, endPoint y: 428, distance: 248.3
click at [937, 428] on quentale-workspace at bounding box center [734, 351] width 1468 height 703
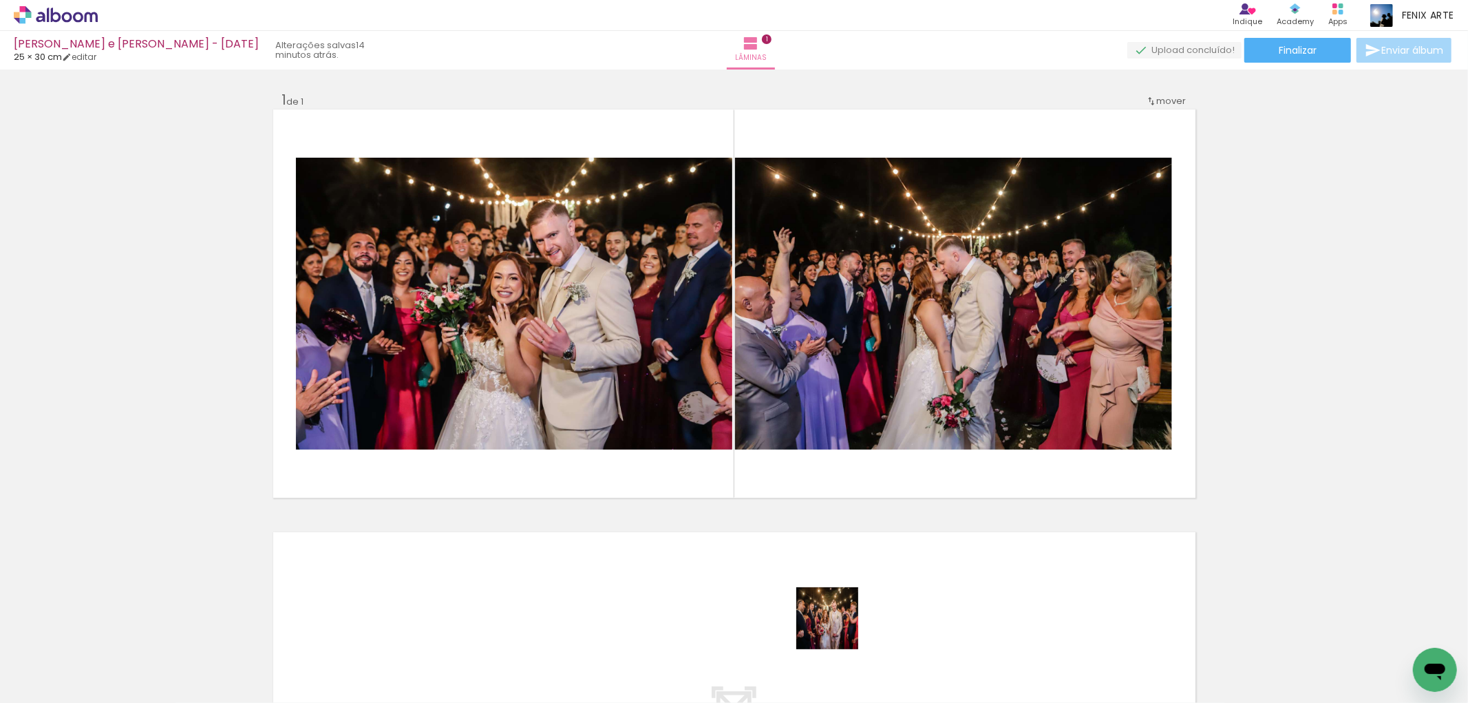
drag, startPoint x: 838, startPoint y: 629, endPoint x: 838, endPoint y: 456, distance: 172.8
click at [845, 473] on quentale-workspace at bounding box center [734, 351] width 1468 height 703
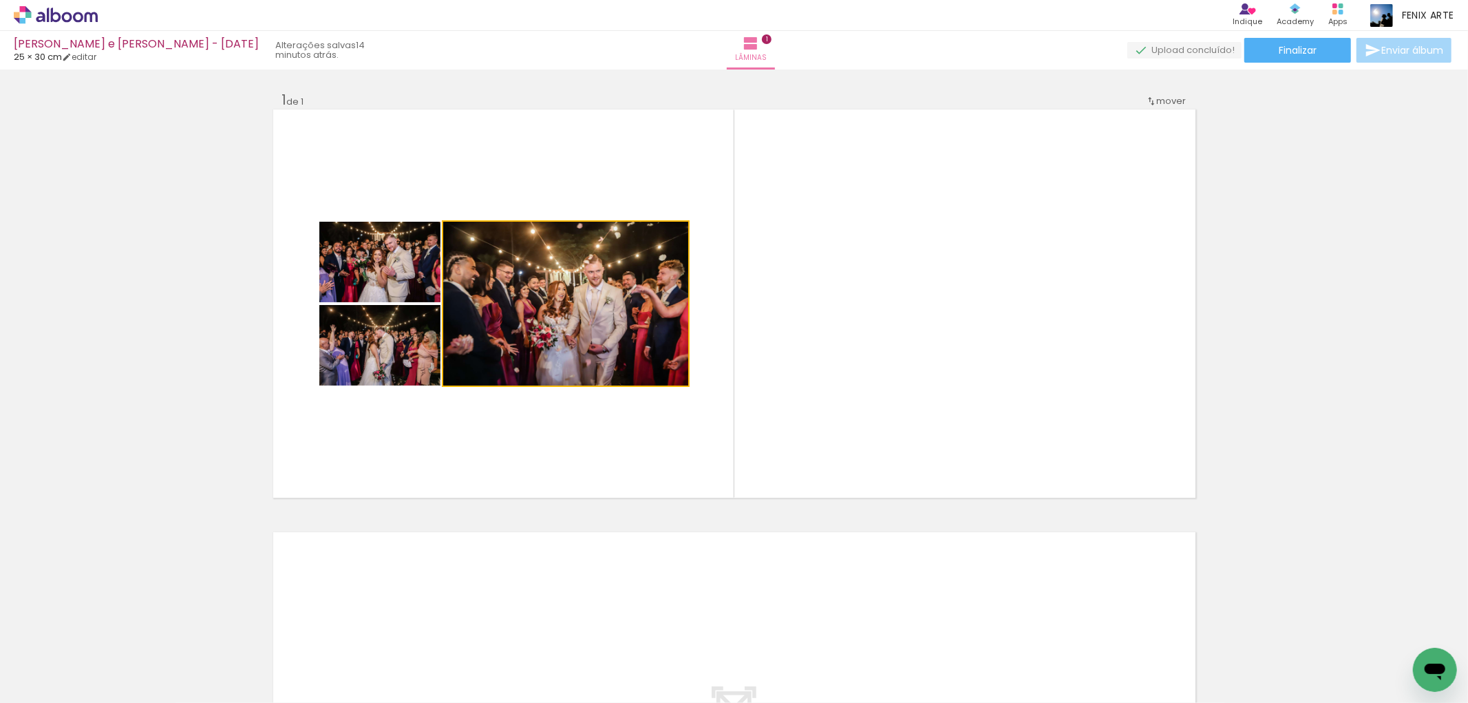
drag, startPoint x: 560, startPoint y: 306, endPoint x: 1268, endPoint y: 329, distance: 708.7
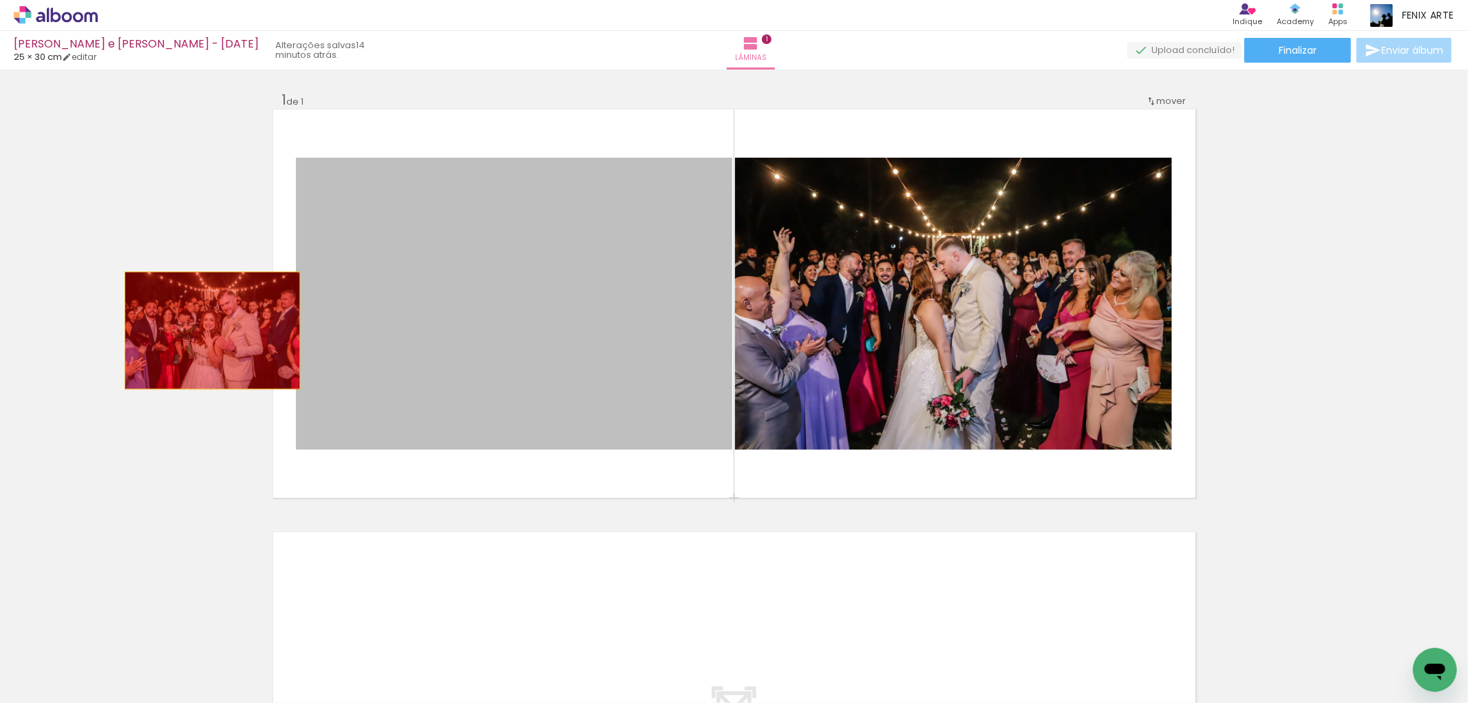
drag, startPoint x: 588, startPoint y: 276, endPoint x: 321, endPoint y: 322, distance: 271.1
click at [121, 322] on div "Inserir lâmina 1 de 1" at bounding box center [734, 497] width 1468 height 846
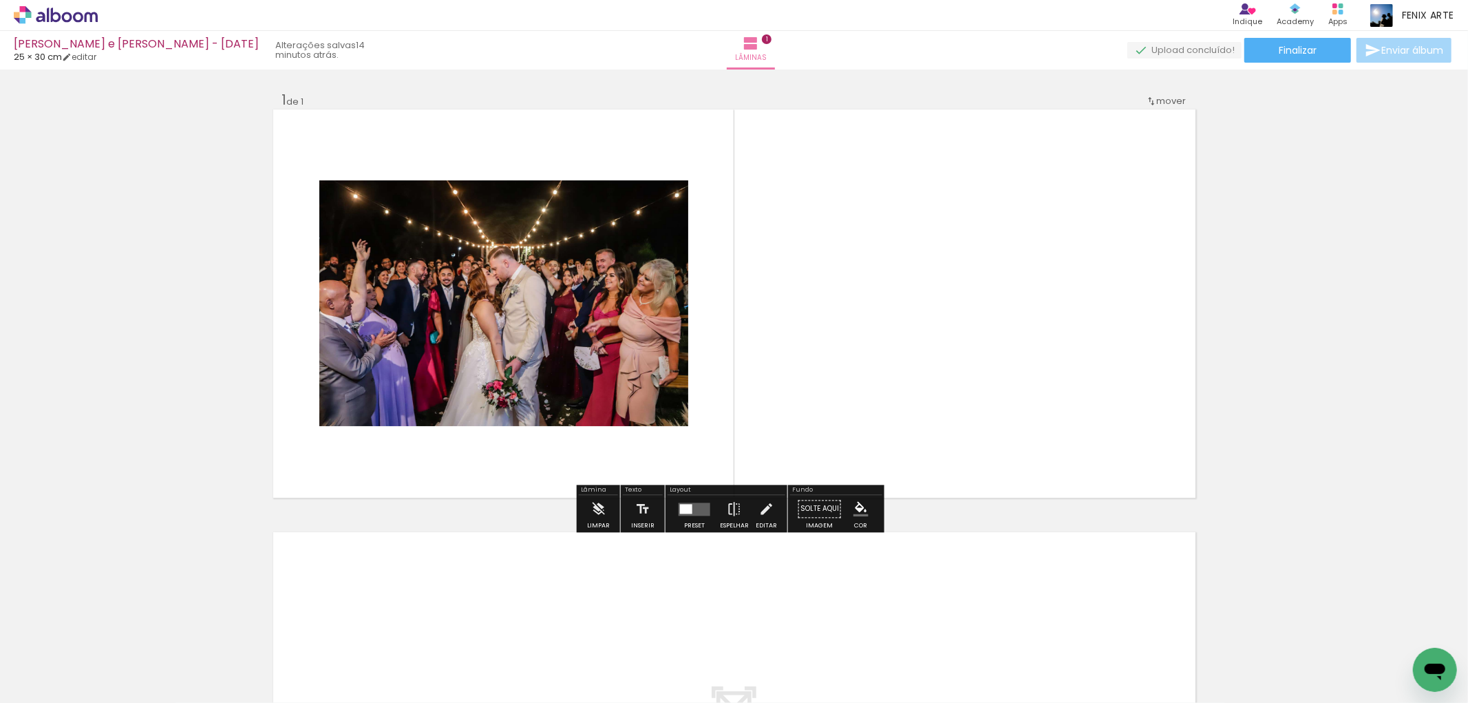
click at [678, 500] on div at bounding box center [694, 509] width 37 height 28
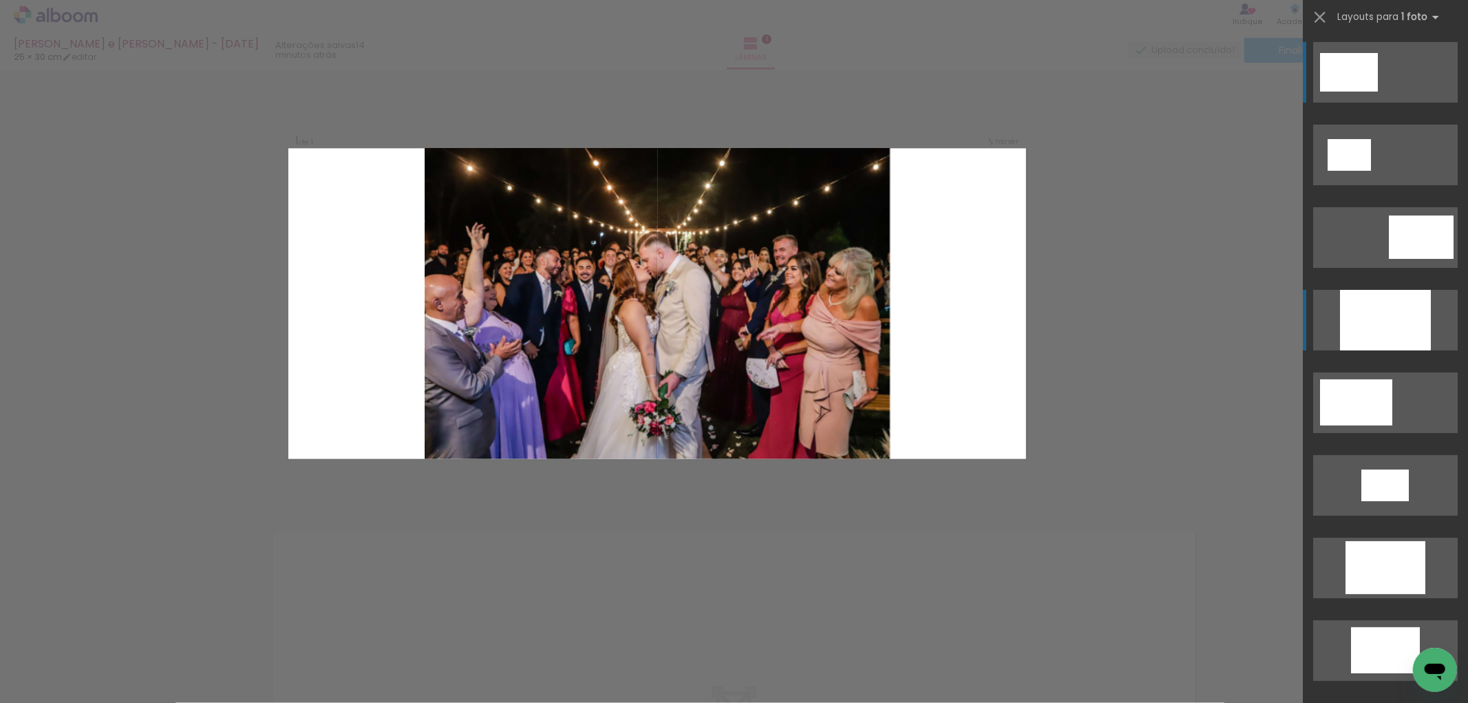
click at [1374, 320] on div at bounding box center [1385, 320] width 91 height 61
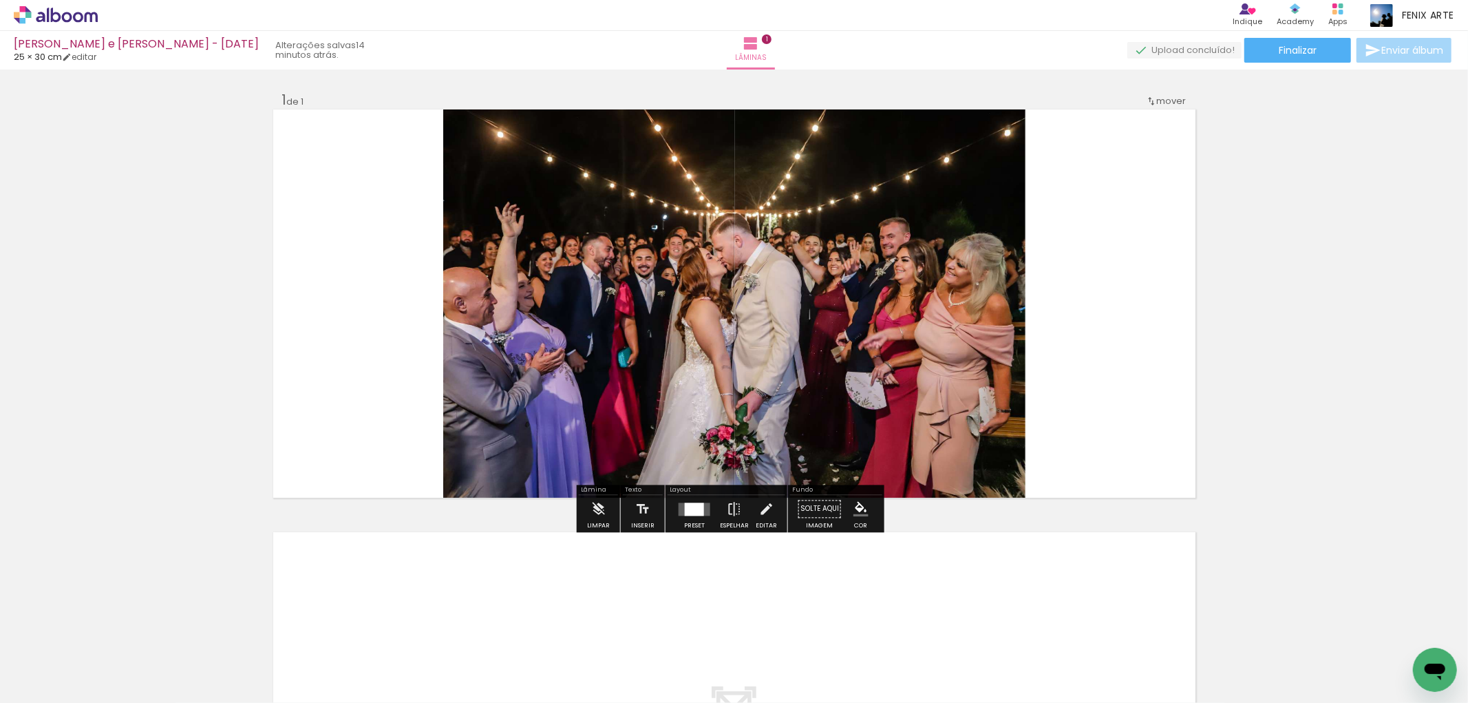
click at [827, 319] on quentale-photo at bounding box center [734, 303] width 582 height 388
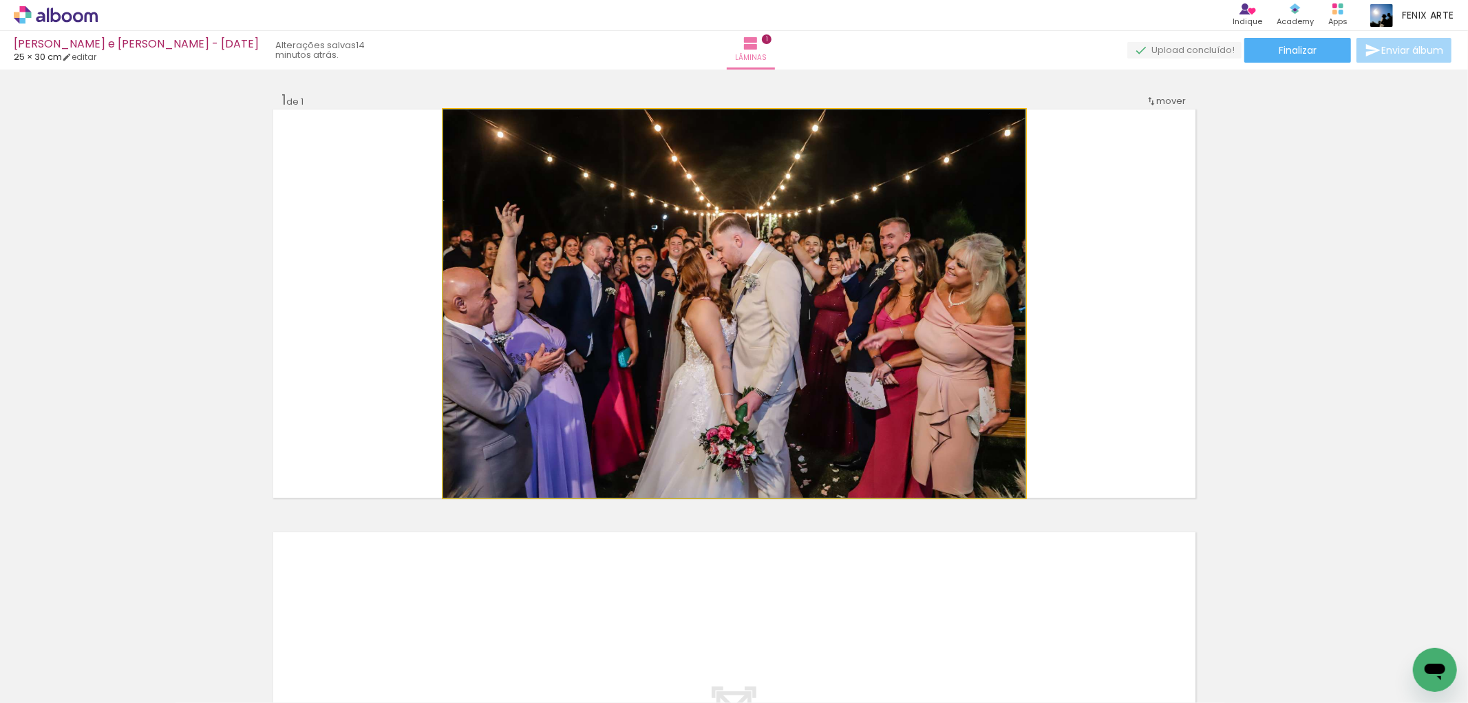
click at [827, 319] on quentale-photo at bounding box center [734, 303] width 582 height 388
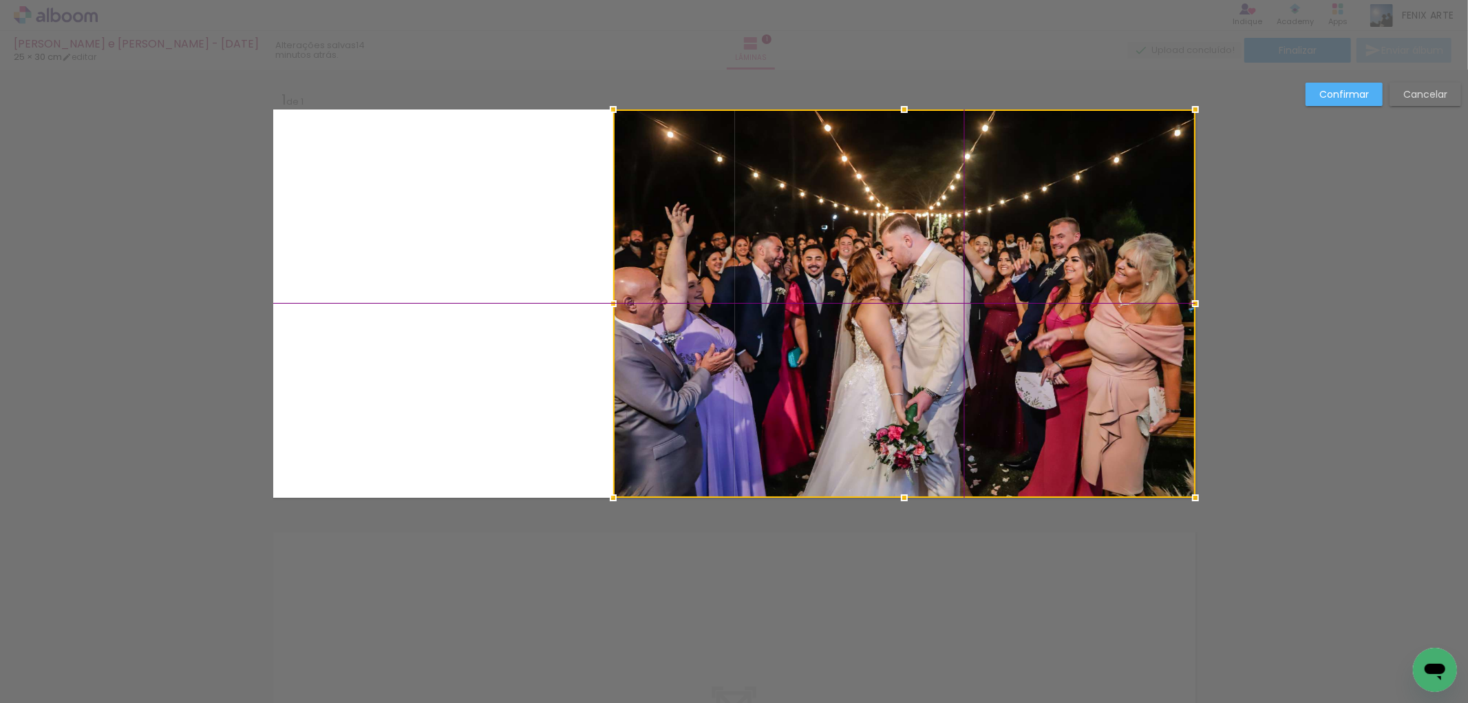
drag, startPoint x: 700, startPoint y: 303, endPoint x: 1127, endPoint y: 253, distance: 429.8
click at [1126, 253] on div at bounding box center [904, 303] width 582 height 388
click at [0, 0] on slot "Confirmar" at bounding box center [0, 0] width 0 height 0
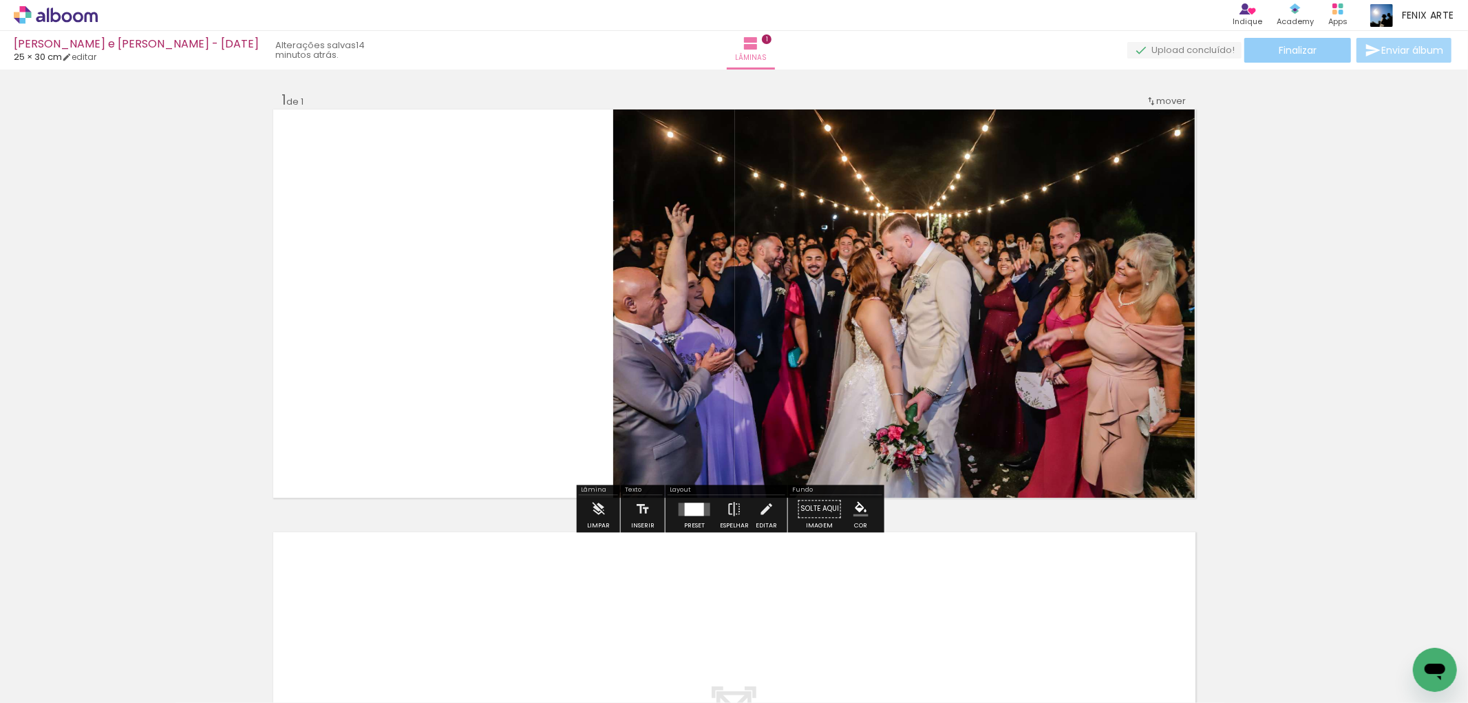
click at [1310, 45] on span "Finalizar" at bounding box center [1298, 50] width 38 height 10
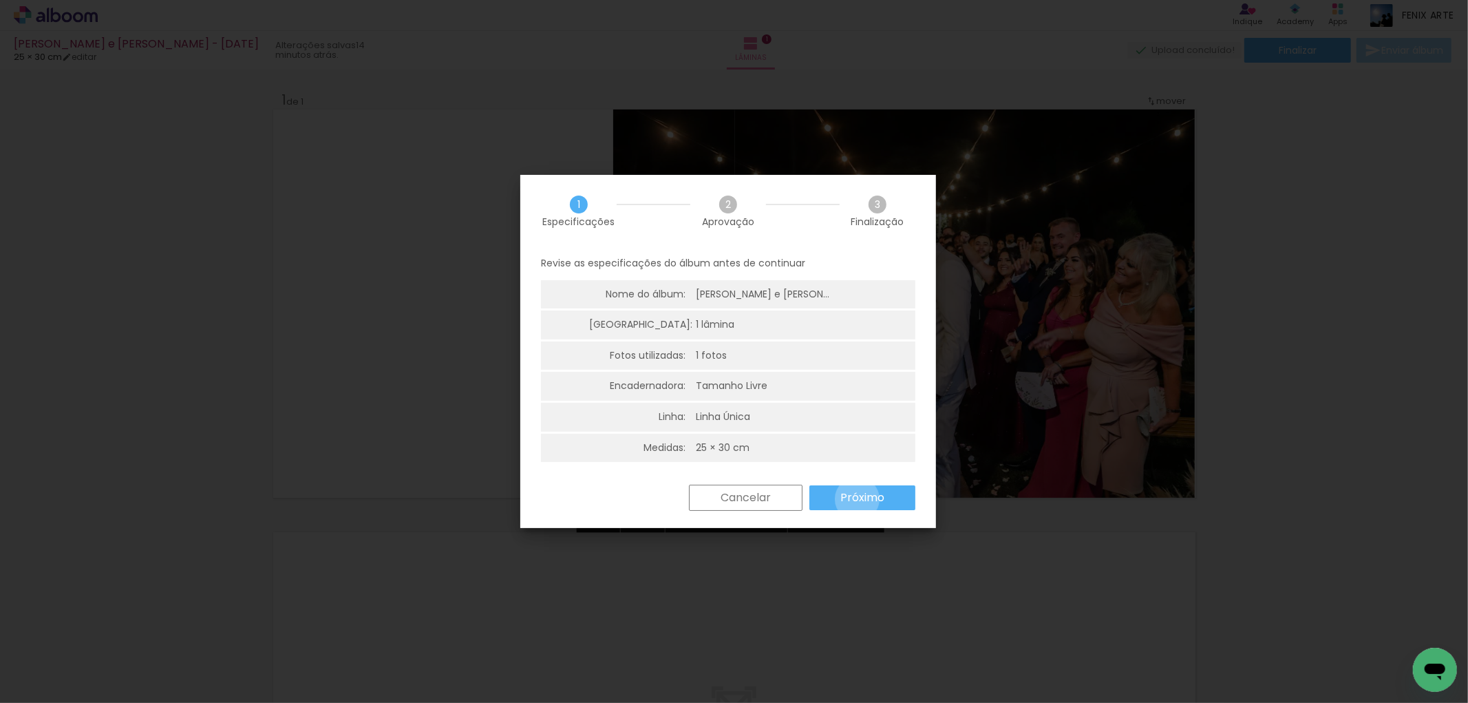
click at [0, 0] on slot "Próximo" at bounding box center [0, 0] width 0 height 0
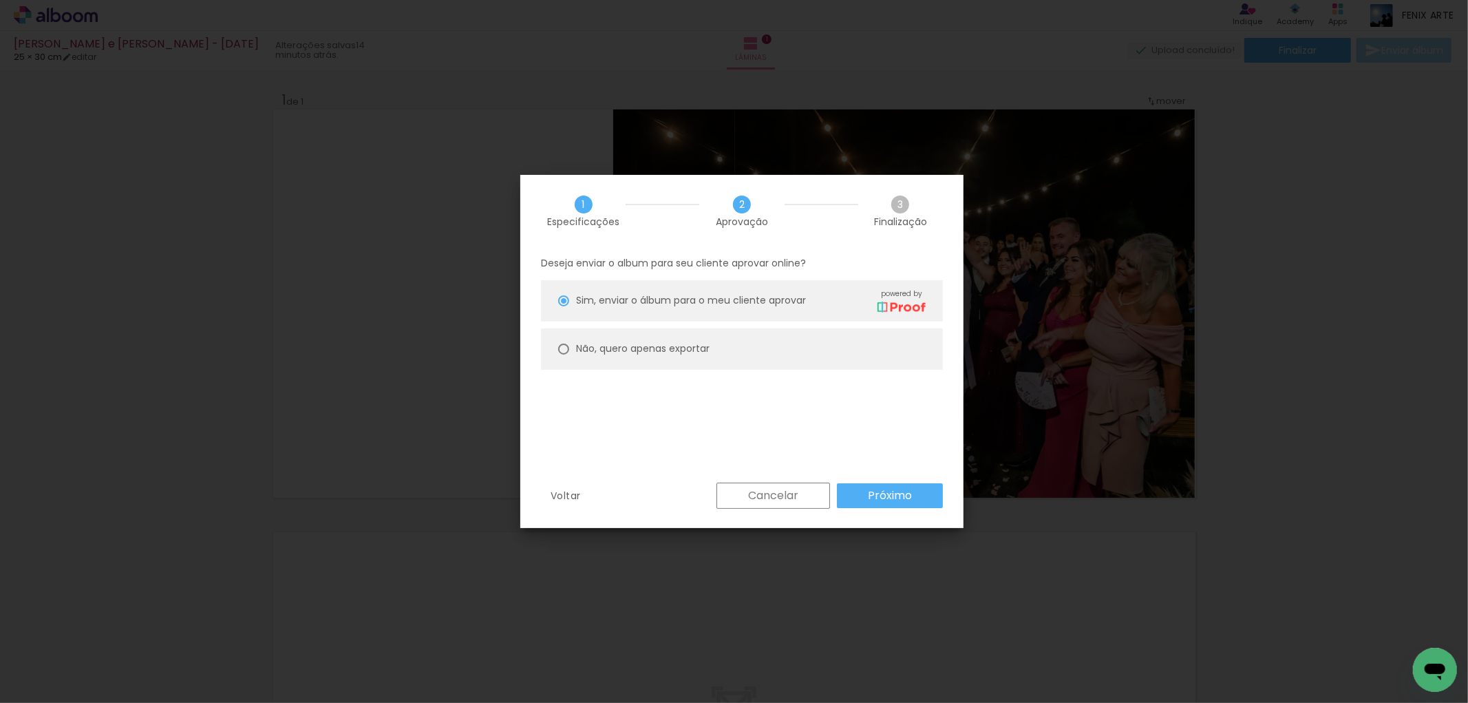
click at [0, 0] on slot "Não, quero apenas exportar" at bounding box center [0, 0] width 0 height 0
type paper-radio-button "on"
click at [925, 496] on paper-button "Próximo" at bounding box center [890, 495] width 106 height 25
type input "Alta, 300 DPI"
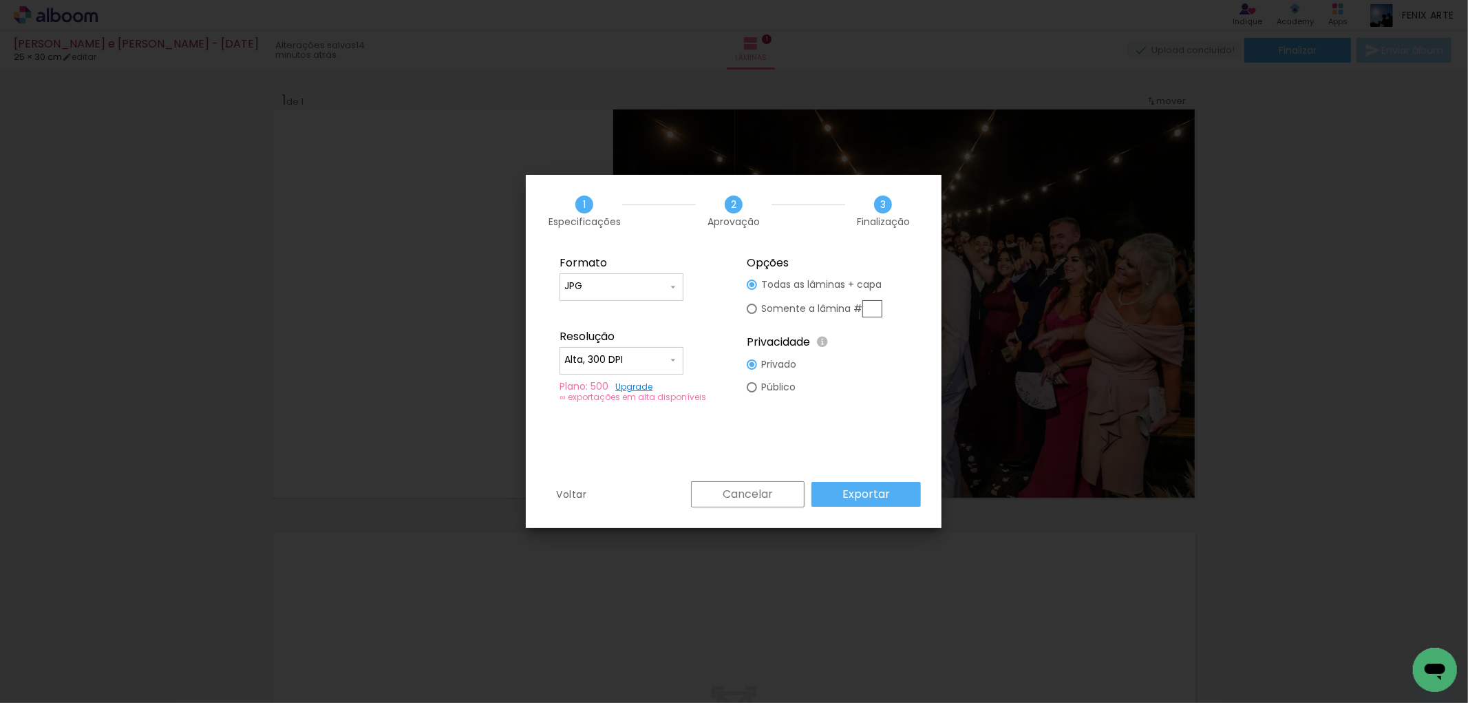
click at [0, 0] on slot "Somente a lâmina #" at bounding box center [0, 0] width 0 height 0
type paper-radio-button "on"
click at [869, 305] on input "text" at bounding box center [873, 308] width 20 height 17
type input "1"
click at [881, 503] on paper-button "Exportar" at bounding box center [866, 494] width 109 height 25
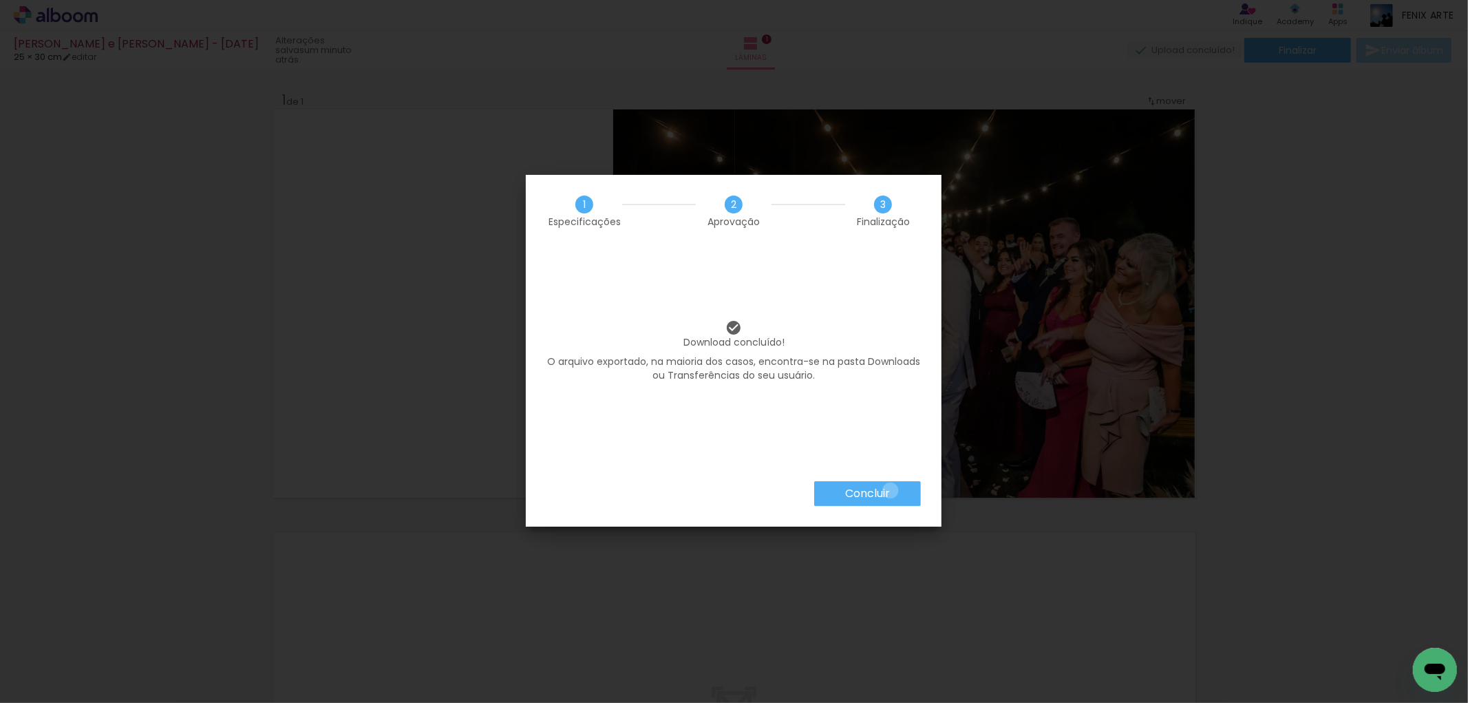
click at [890, 490] on paper-button "Concluir" at bounding box center [867, 493] width 107 height 25
